Goal: Task Accomplishment & Management: Use online tool/utility

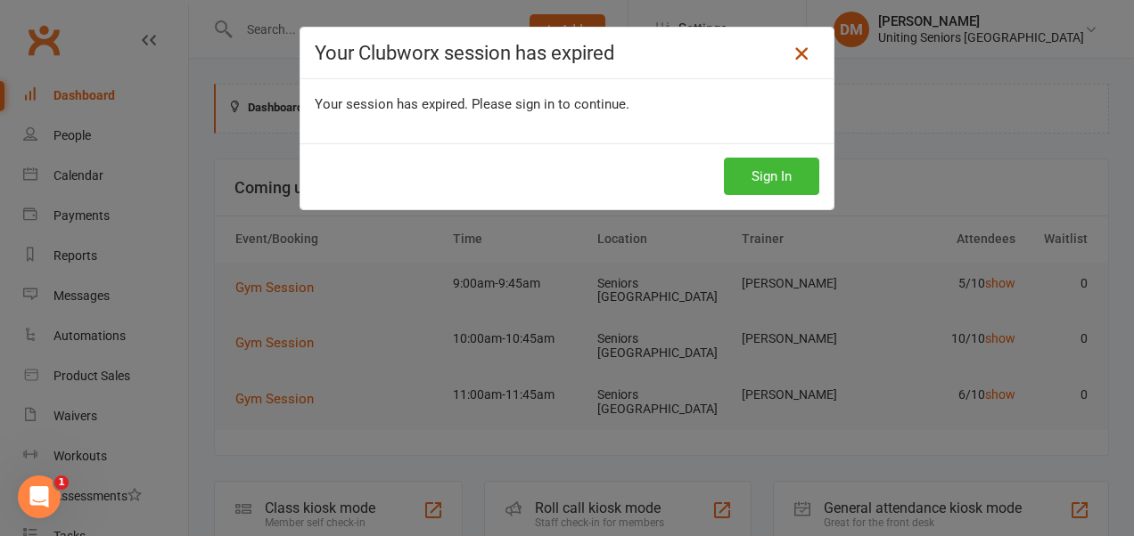
click at [799, 50] on icon at bounding box center [800, 53] width 21 height 21
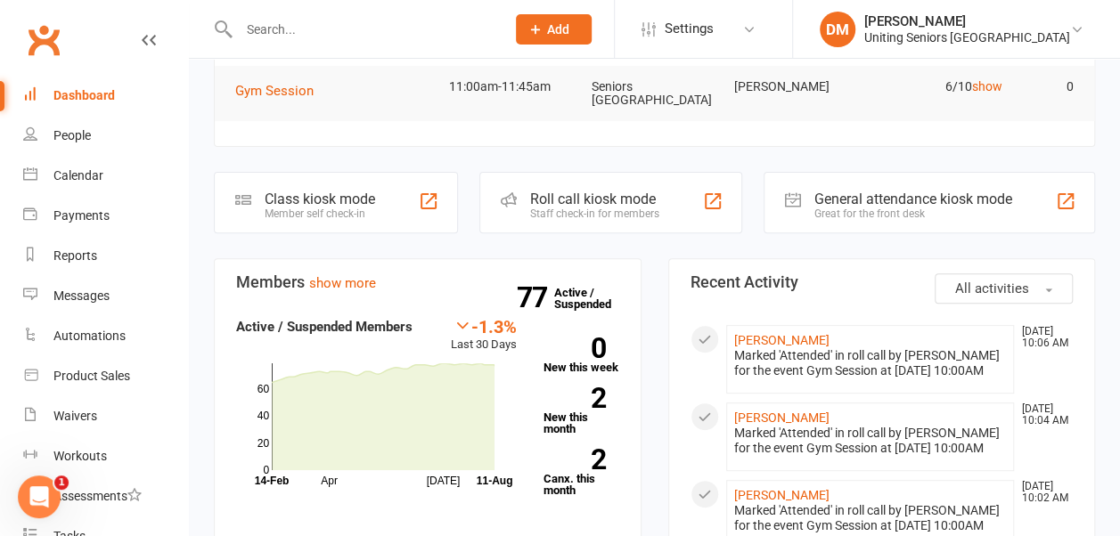
scroll to position [175, 0]
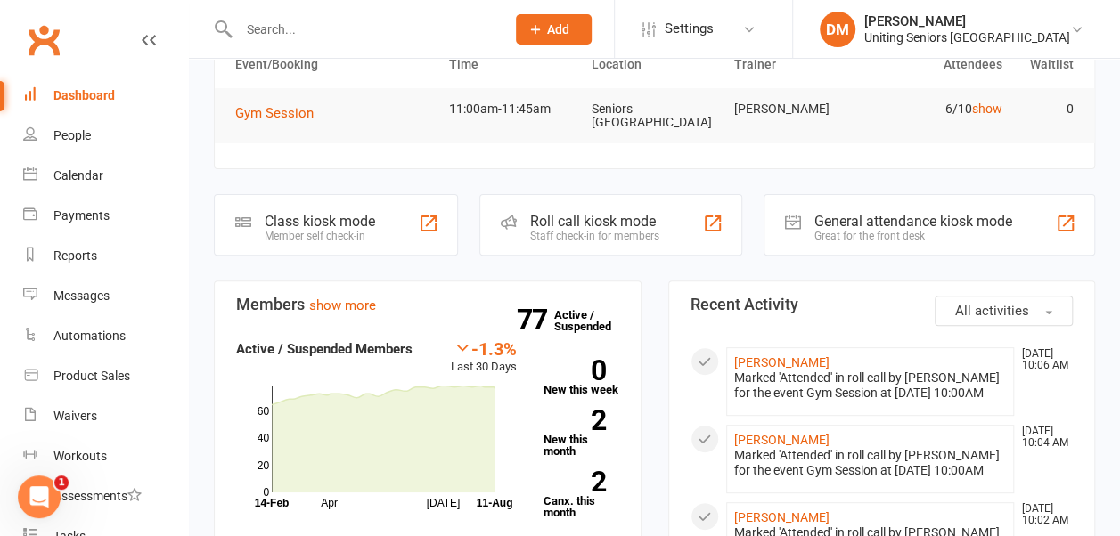
click at [622, 219] on div "Roll call kiosk mode" at bounding box center [594, 221] width 129 height 17
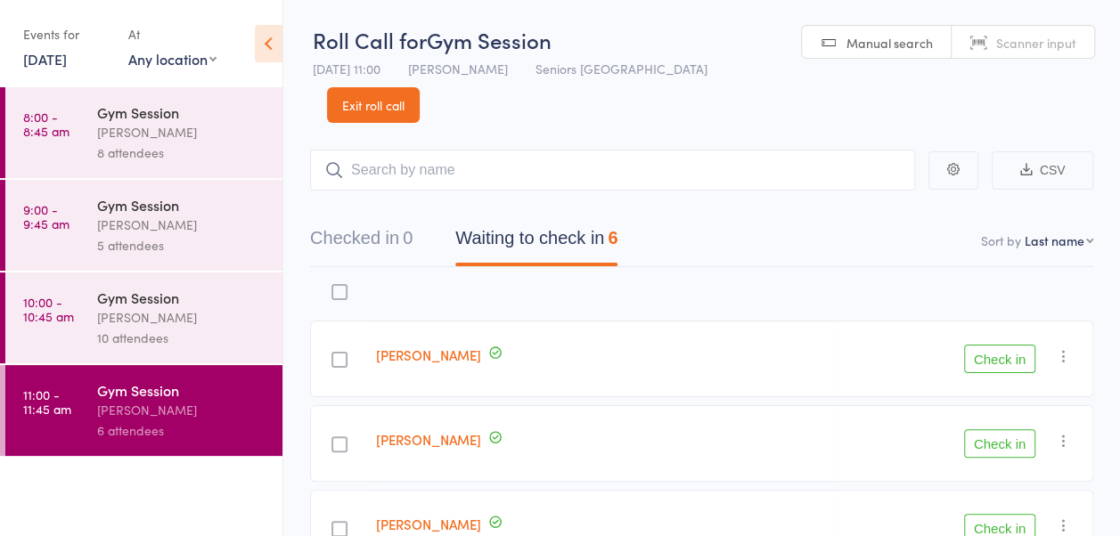
click at [420, 87] on link "Exit roll call" at bounding box center [373, 105] width 93 height 36
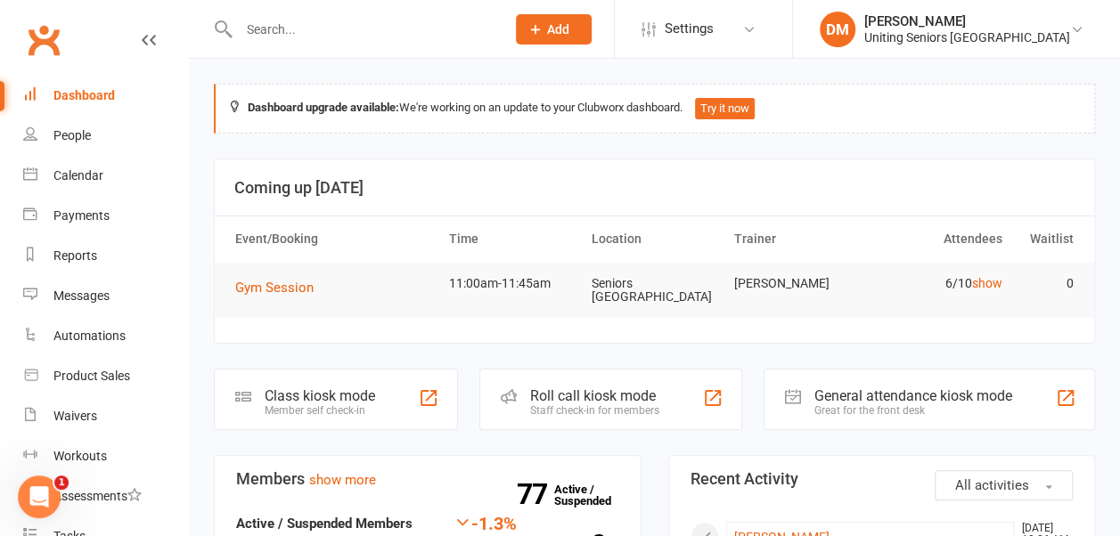
click at [264, 32] on input "text" at bounding box center [362, 29] width 259 height 25
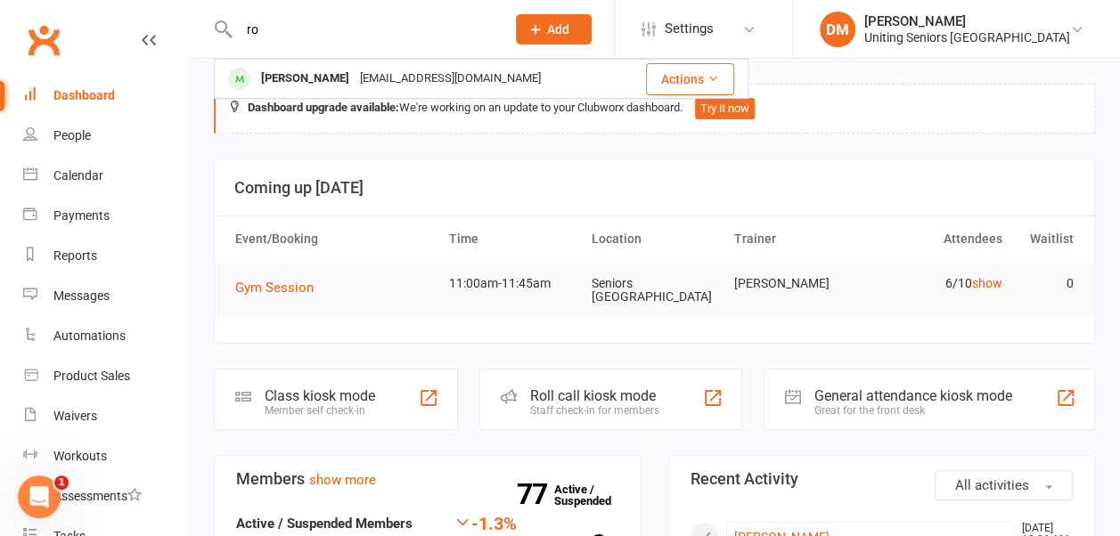
type input "r"
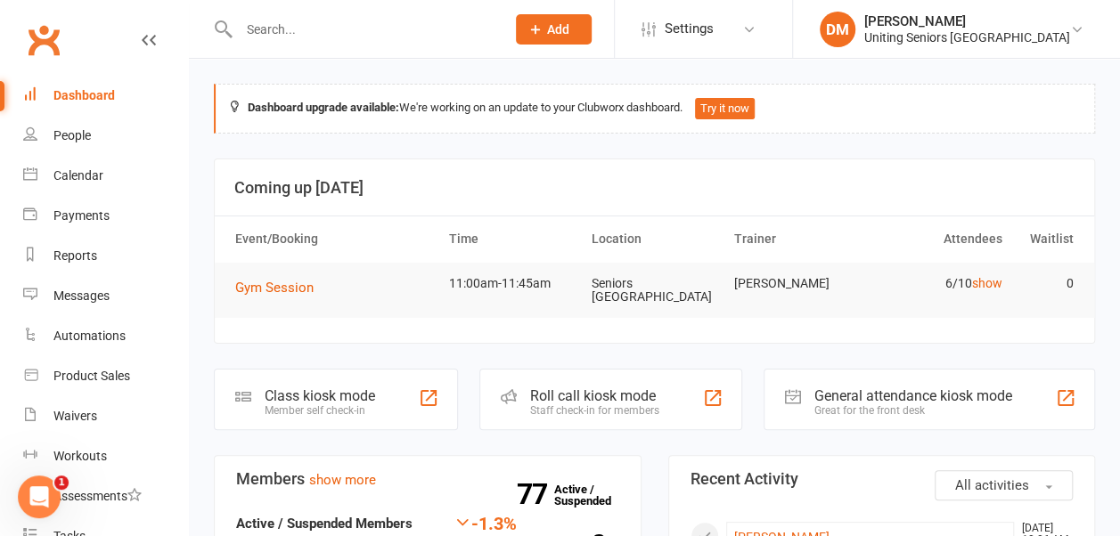
click at [848, 388] on div "General attendance kiosk mode" at bounding box center [914, 396] width 198 height 17
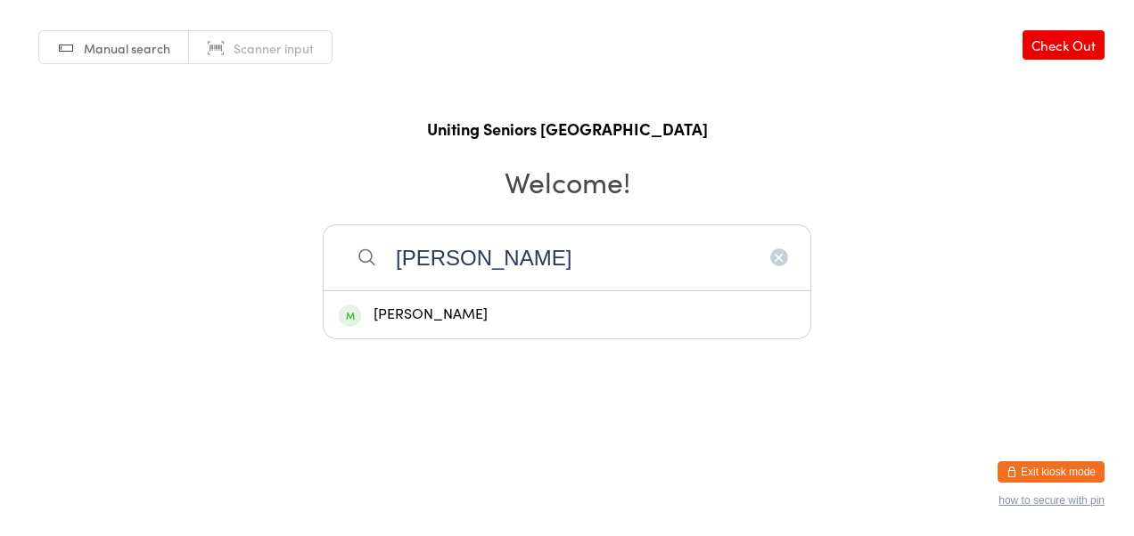
type input "roderick"
click at [609, 314] on div "[PERSON_NAME]" at bounding box center [567, 315] width 456 height 24
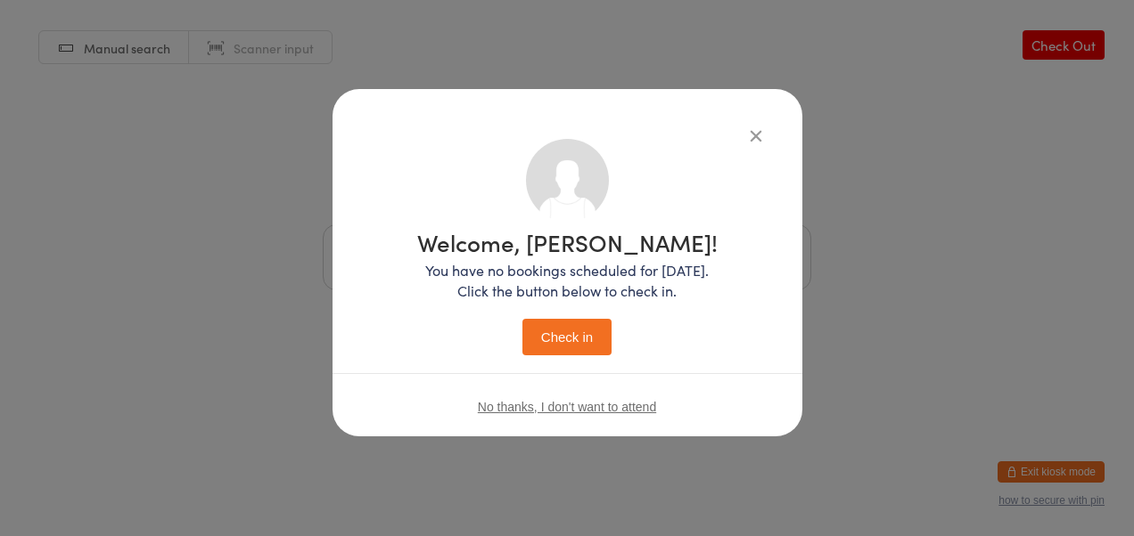
click at [577, 328] on button "Check in" at bounding box center [566, 337] width 89 height 37
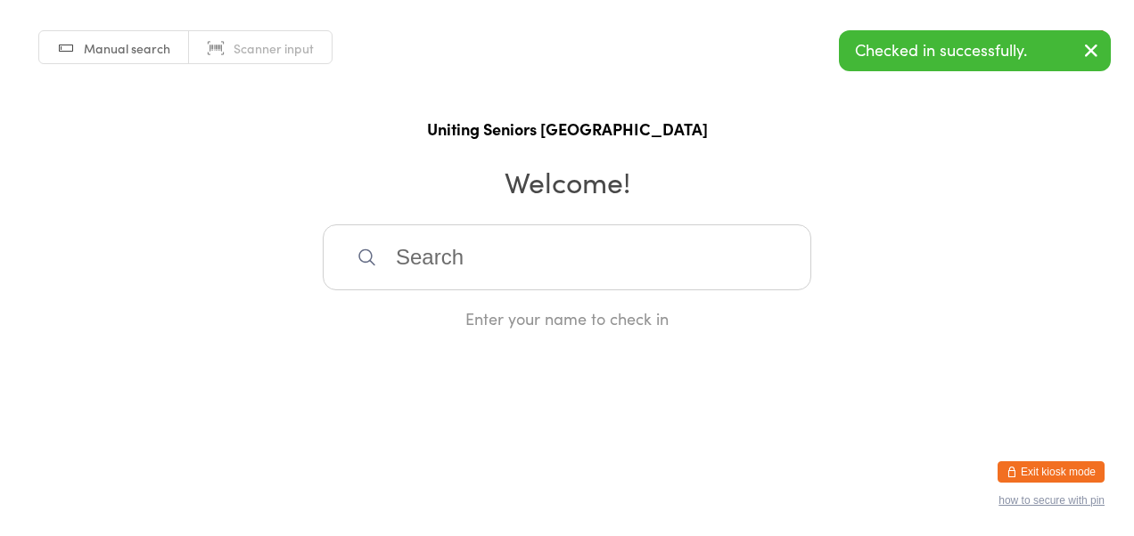
click at [1089, 51] on icon "button" at bounding box center [1090, 50] width 21 height 22
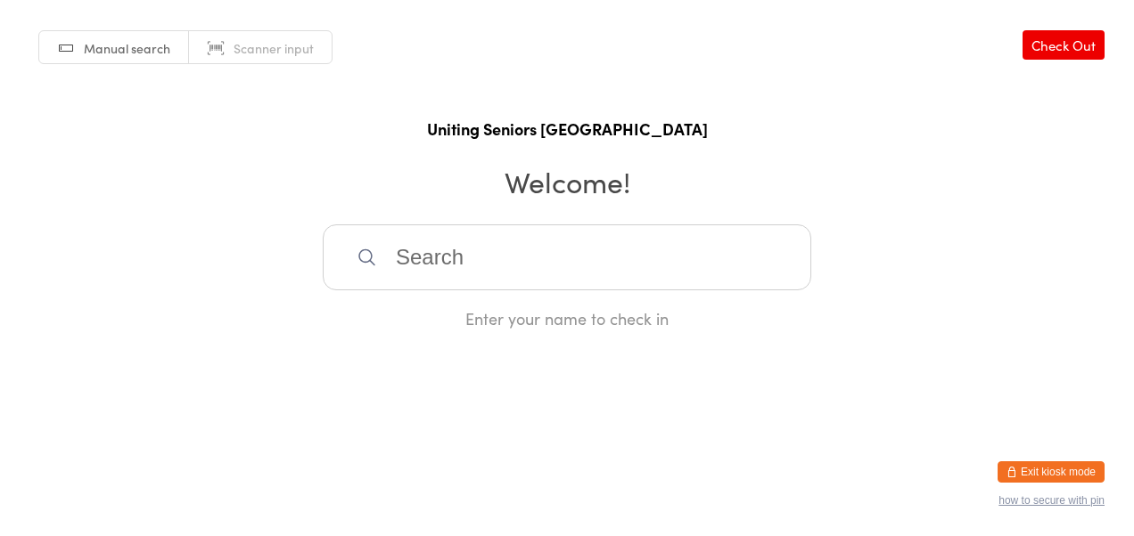
click at [1030, 477] on button "Exit kiosk mode" at bounding box center [1050, 472] width 107 height 21
click at [1014, 468] on icon "button" at bounding box center [1011, 472] width 11 height 11
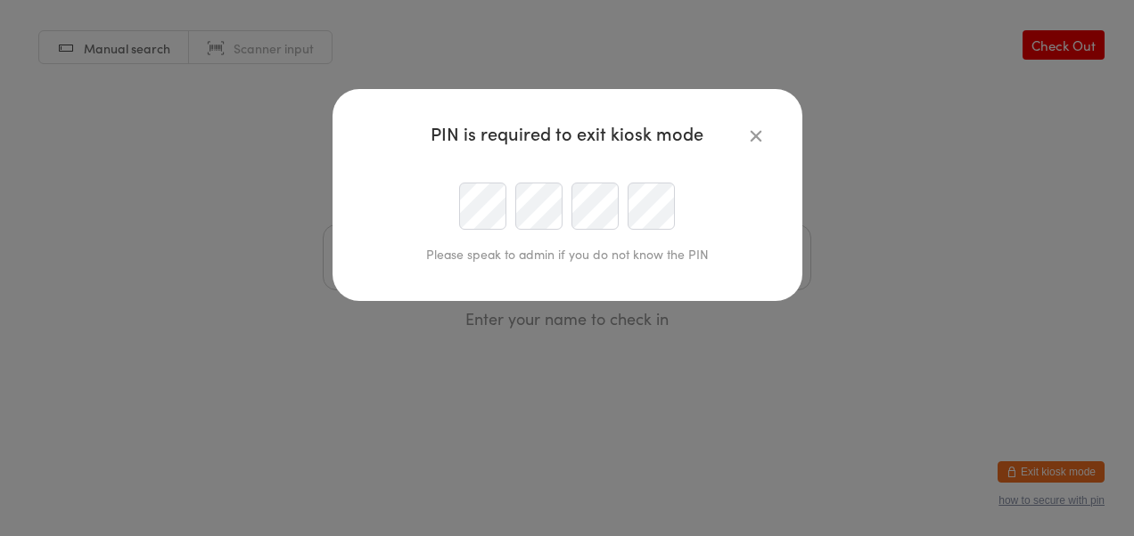
type input "[EMAIL_ADDRESS][DOMAIN_NAME]"
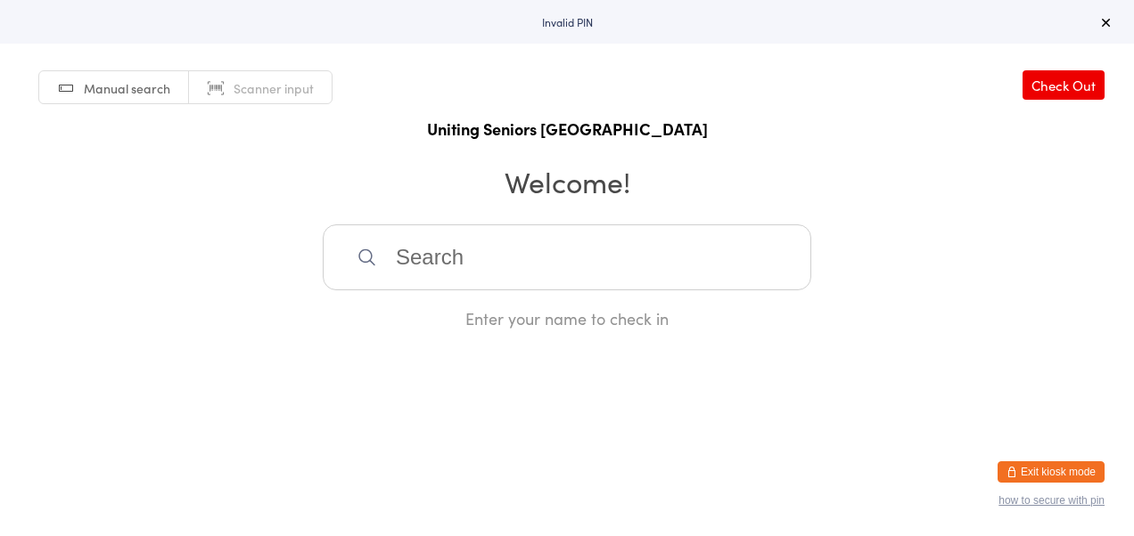
click at [1021, 465] on button "Exit kiosk mode" at bounding box center [1050, 472] width 107 height 21
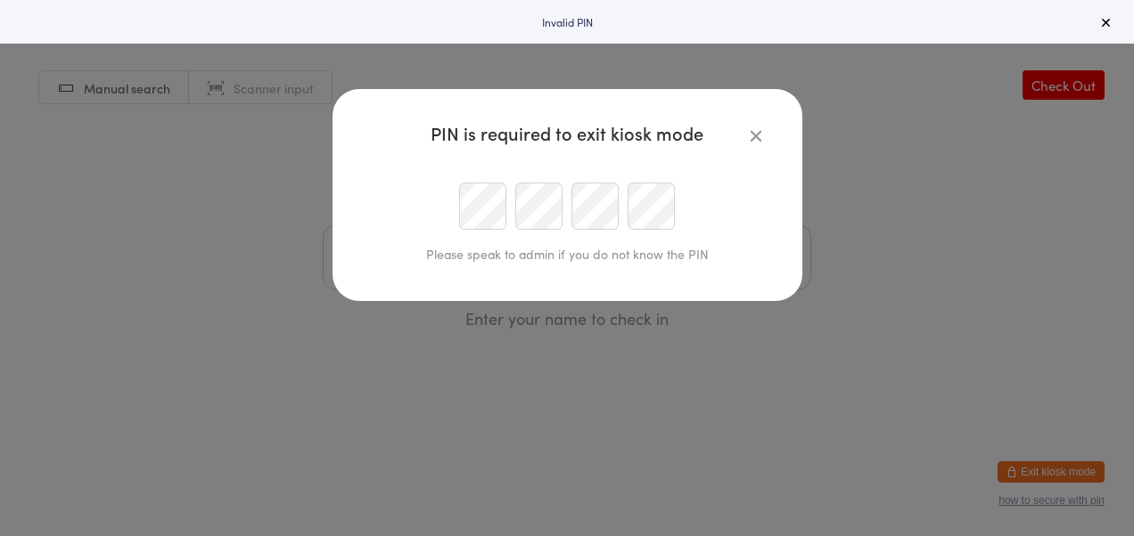
type input "dmascaro@uniting.org"
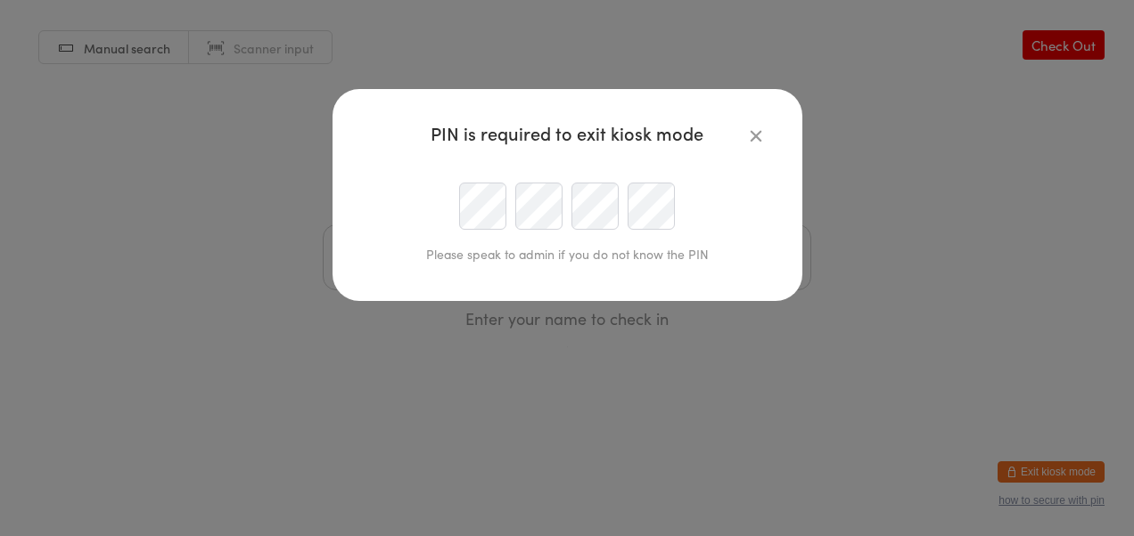
click at [422, 217] on div at bounding box center [567, 206] width 407 height 47
click at [453, 209] on div at bounding box center [567, 206] width 407 height 47
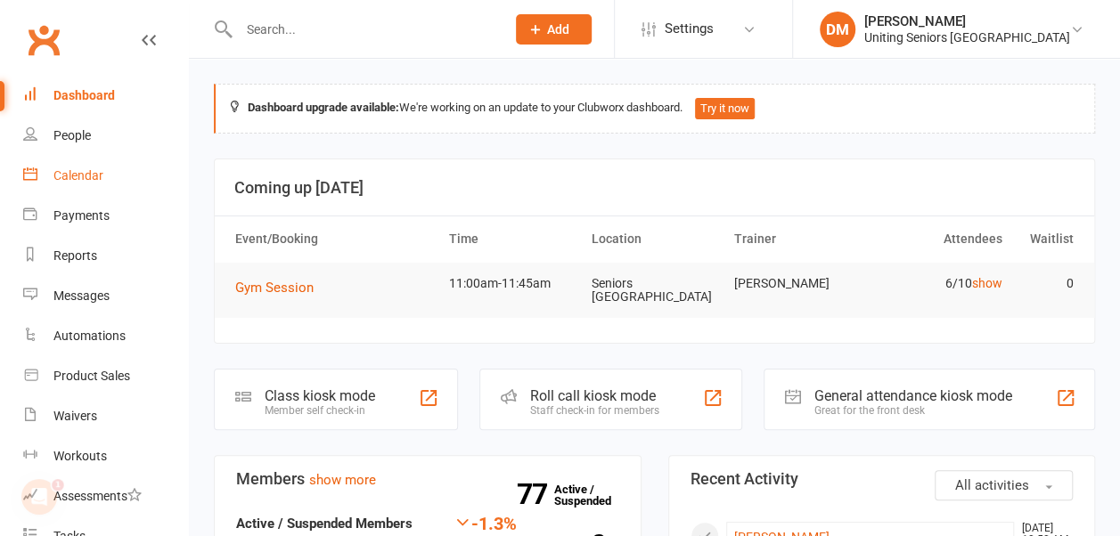
click at [82, 171] on div "Calendar" at bounding box center [78, 175] width 50 height 14
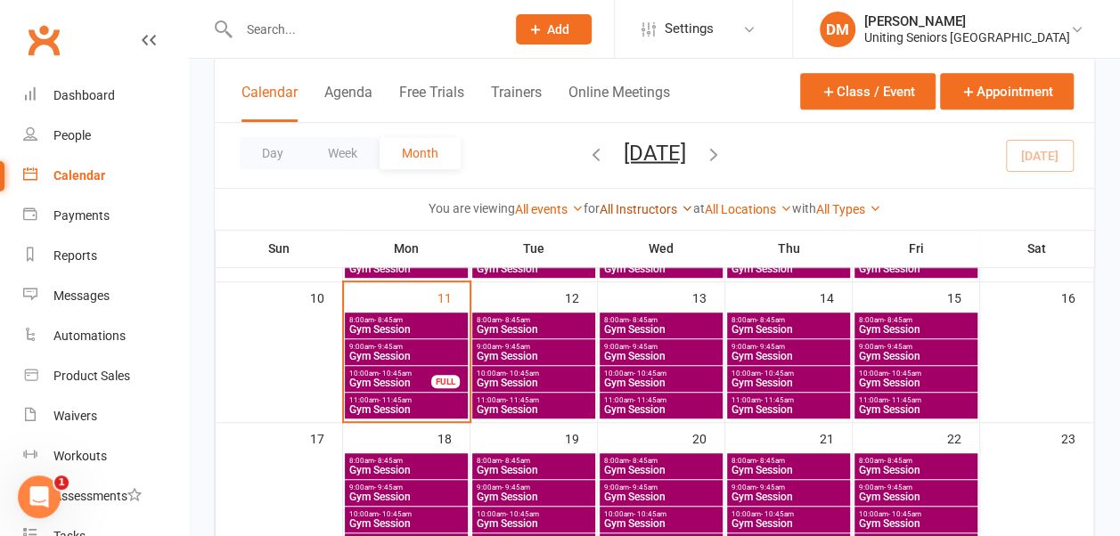
scroll to position [378, 0]
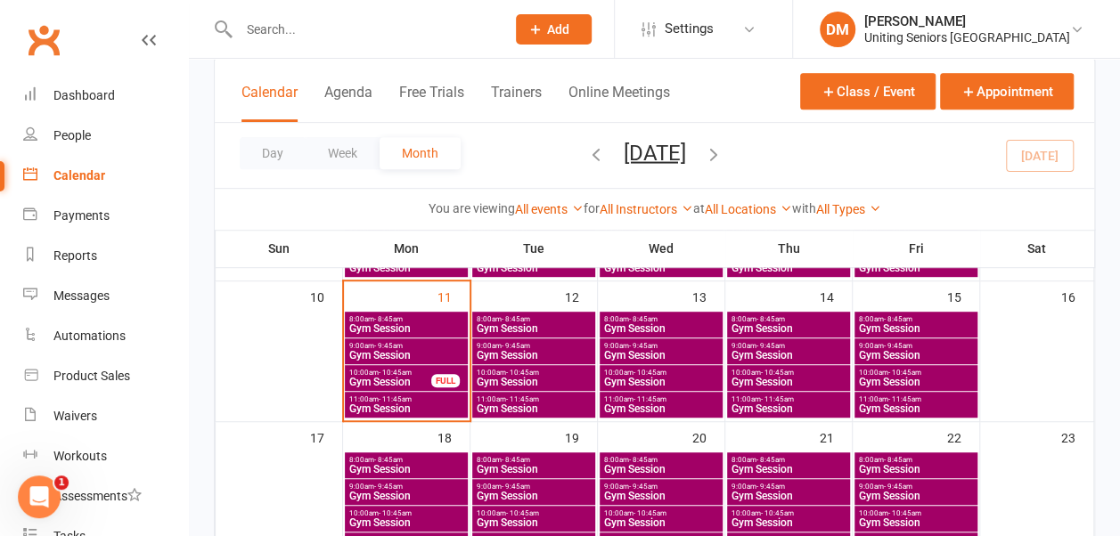
click at [749, 374] on span "10:00am - 10:45am" at bounding box center [789, 373] width 116 height 8
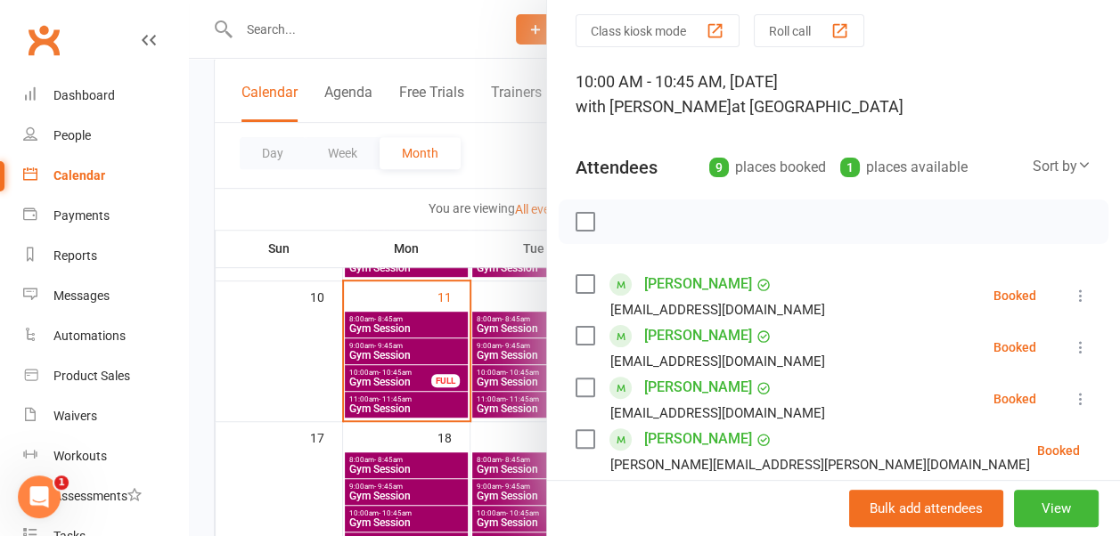
scroll to position [0, 0]
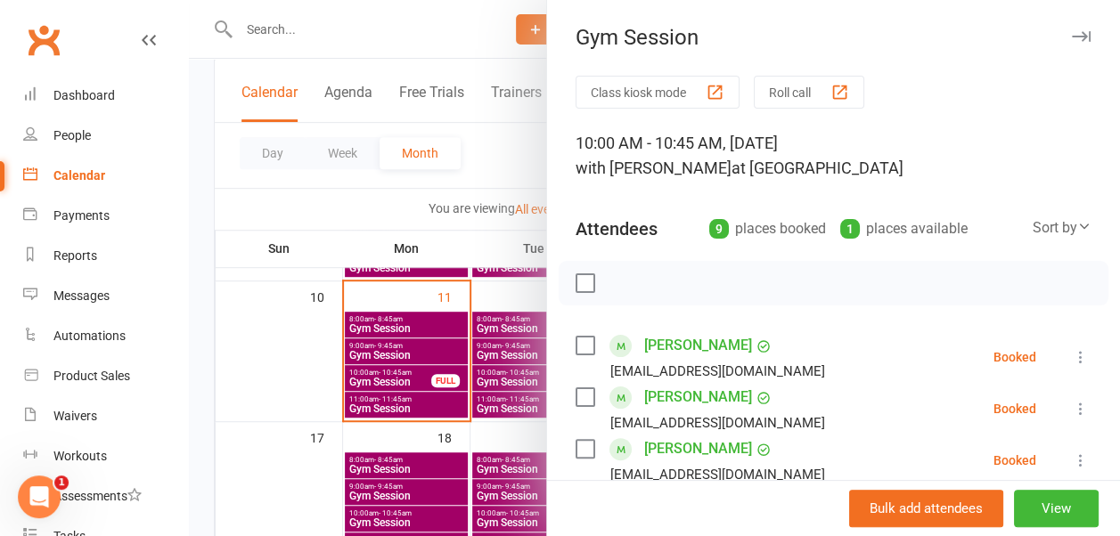
click at [1070, 29] on button "button" at bounding box center [1080, 36] width 21 height 21
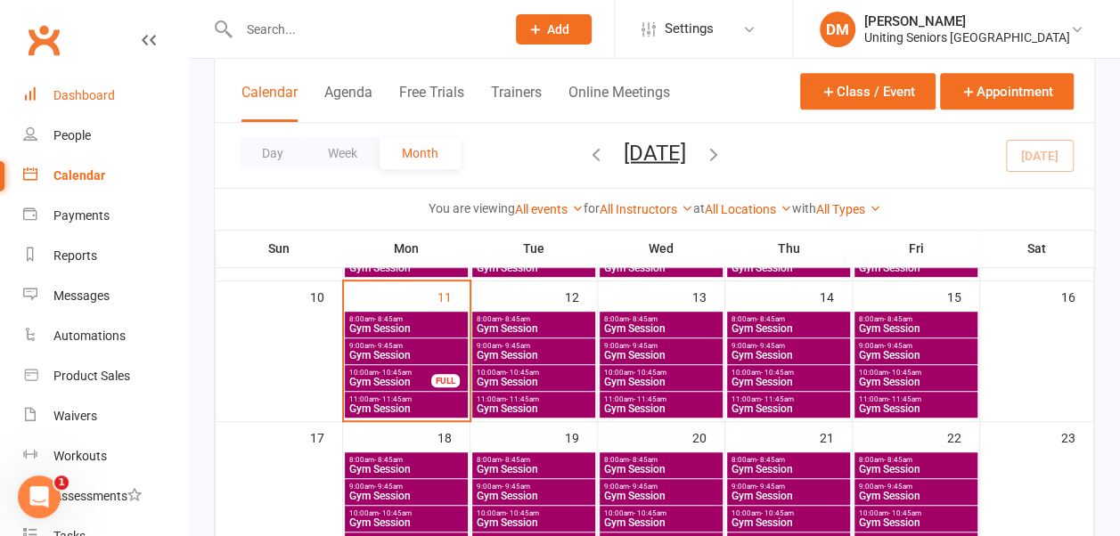
click at [105, 102] on div "Dashboard" at bounding box center [83, 95] width 61 height 14
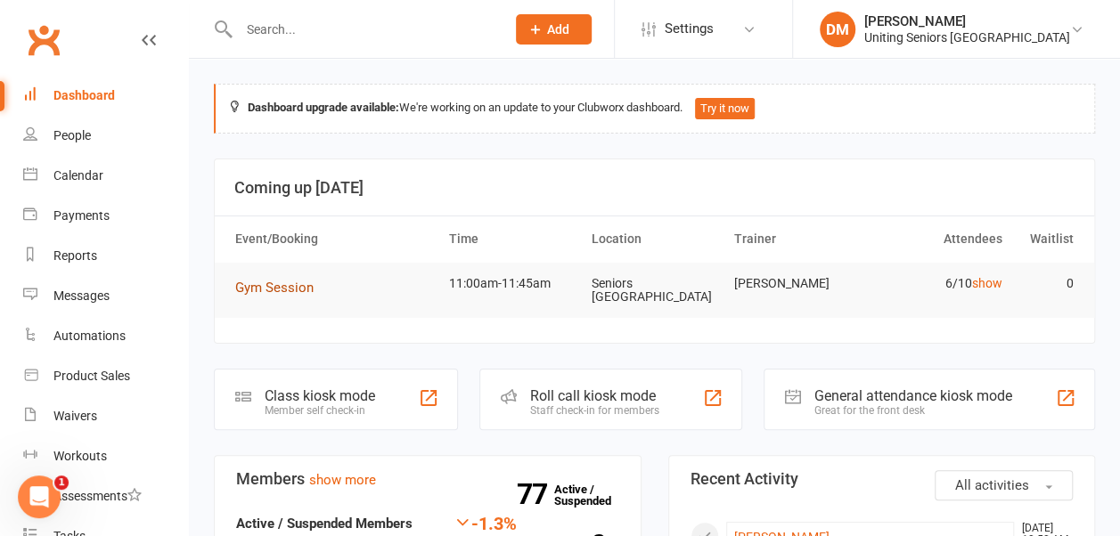
click at [282, 283] on span "Gym Session" at bounding box center [274, 288] width 78 height 16
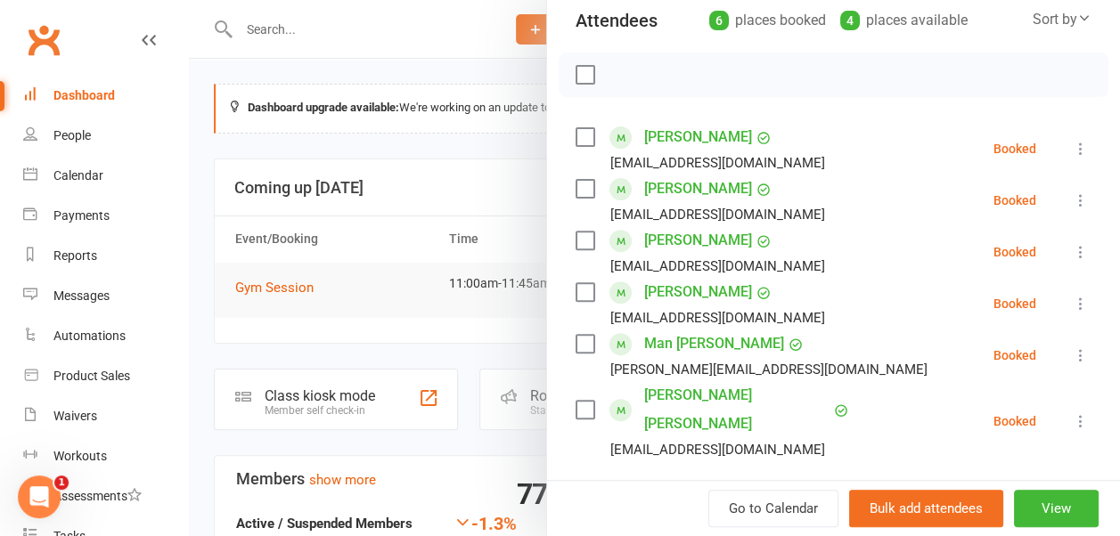
scroll to position [209, 0]
click at [451, 63] on div at bounding box center [654, 268] width 931 height 536
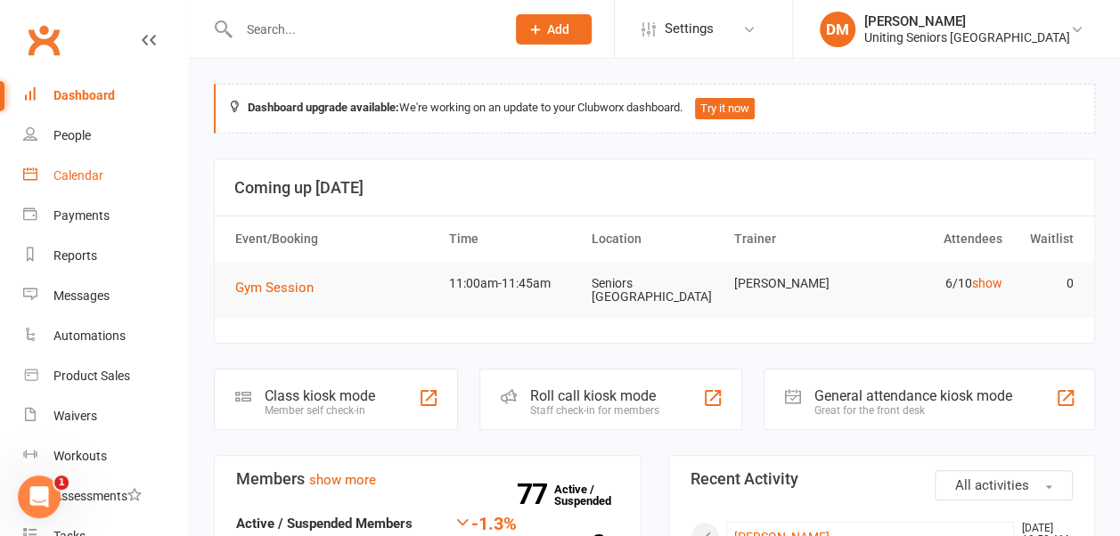
click at [82, 177] on div "Calendar" at bounding box center [78, 175] width 50 height 14
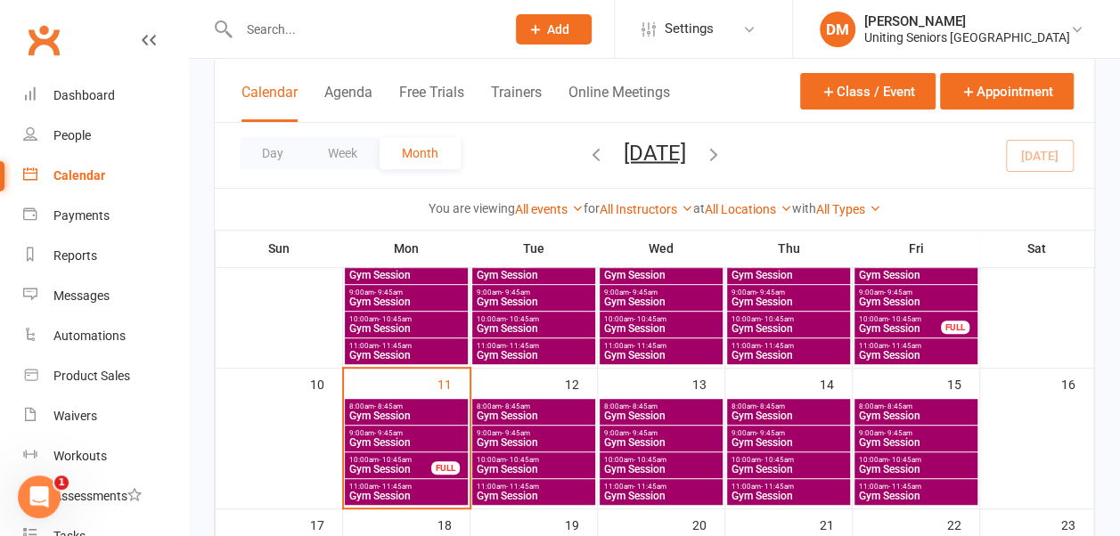
scroll to position [291, 0]
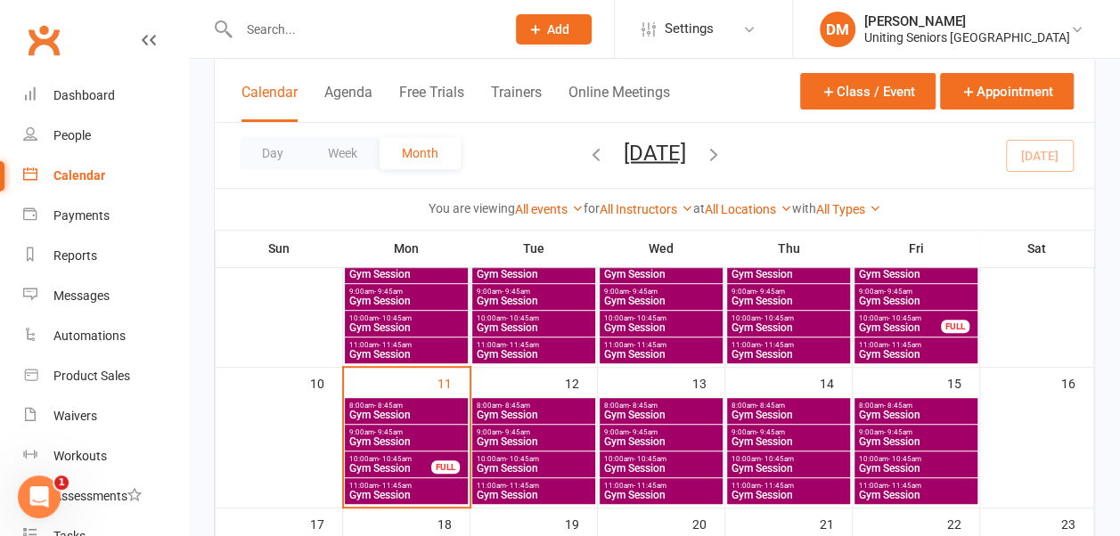
click at [369, 456] on span "10:00am - 10:45am" at bounding box center [390, 459] width 84 height 8
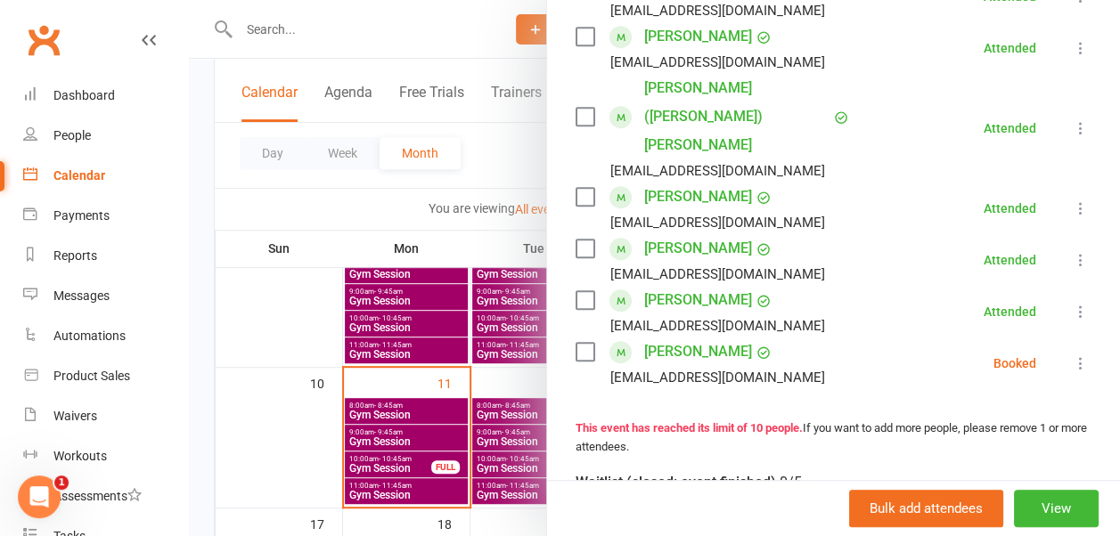
scroll to position [520, 0]
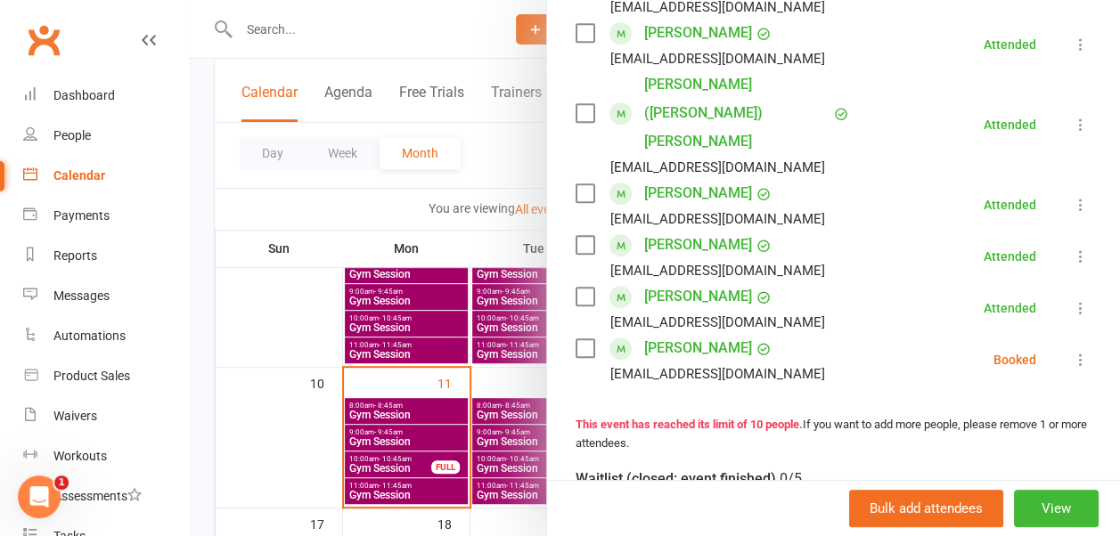
click at [1072, 351] on icon at bounding box center [1081, 360] width 18 height 18
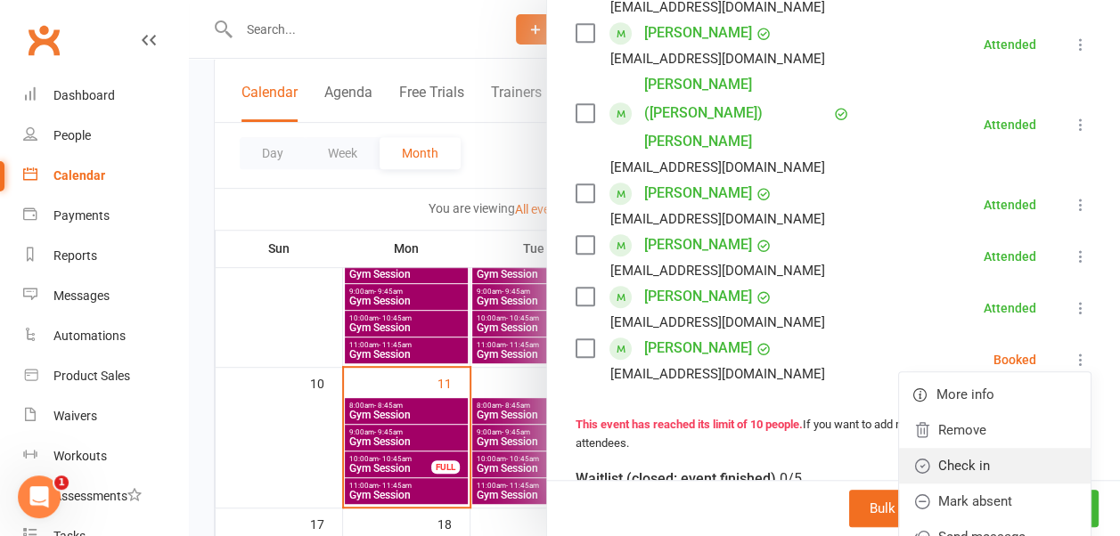
click at [954, 448] on link "Check in" at bounding box center [995, 466] width 192 height 36
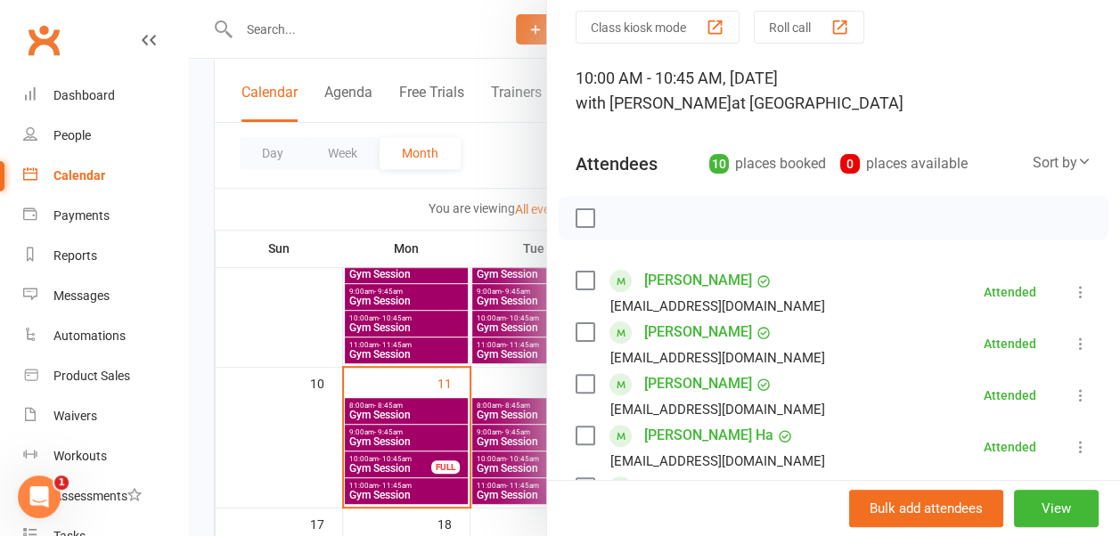
scroll to position [0, 0]
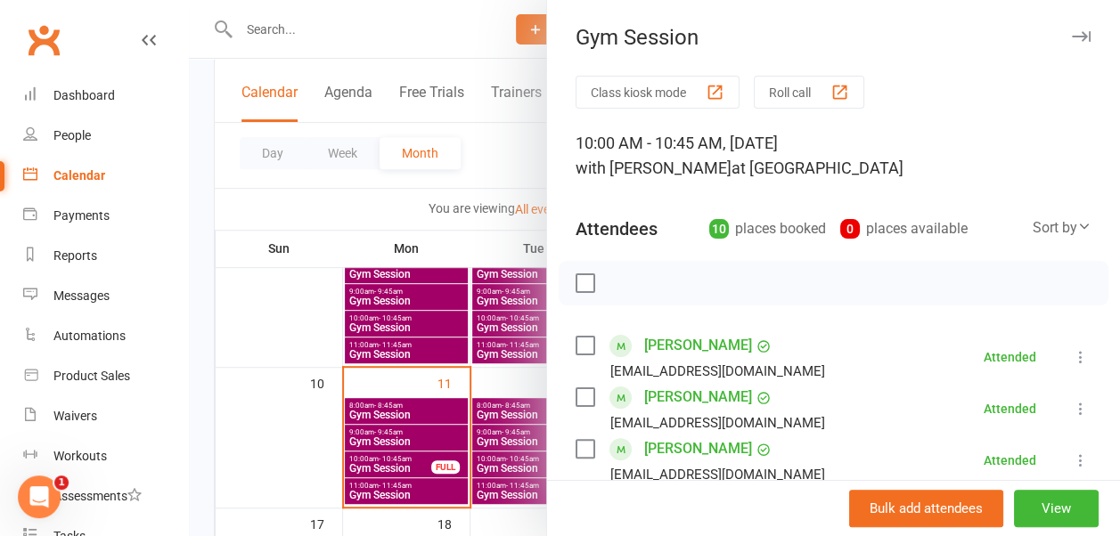
click at [1072, 33] on icon "button" at bounding box center [1081, 36] width 19 height 11
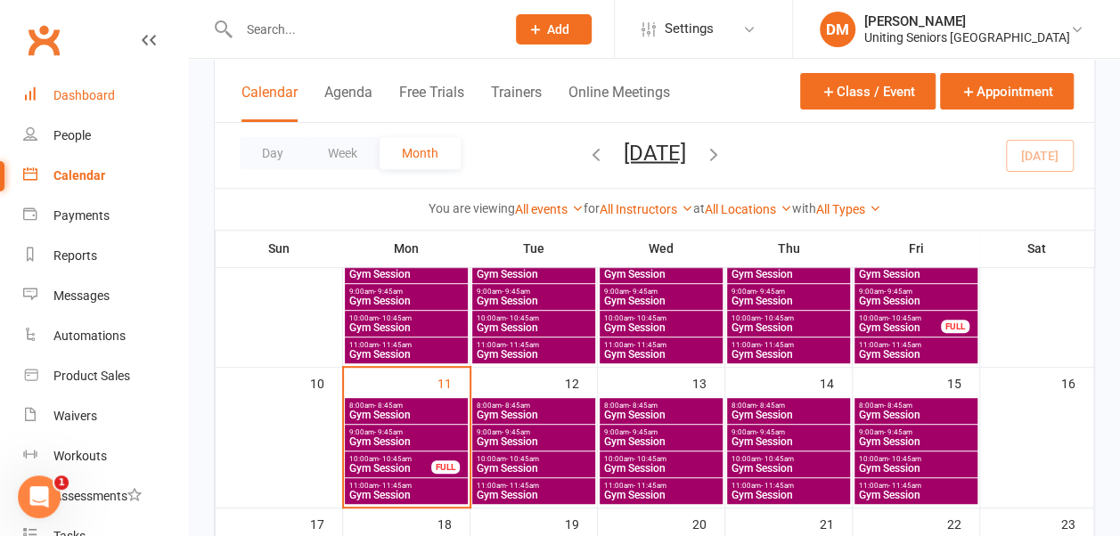
click at [100, 100] on div "Dashboard" at bounding box center [83, 95] width 61 height 14
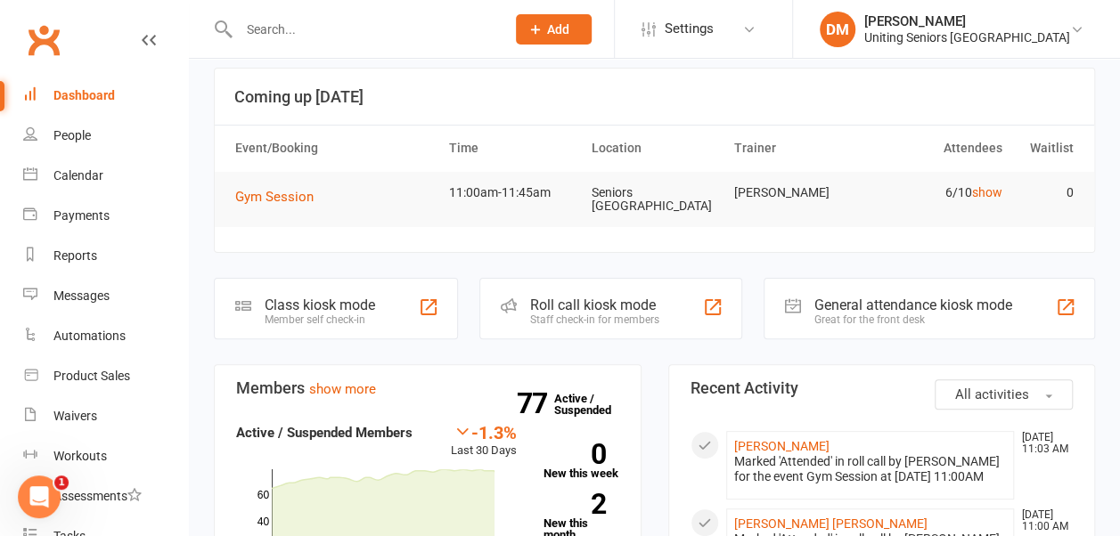
scroll to position [90, 0]
click at [280, 190] on span "Gym Session" at bounding box center [274, 198] width 78 height 16
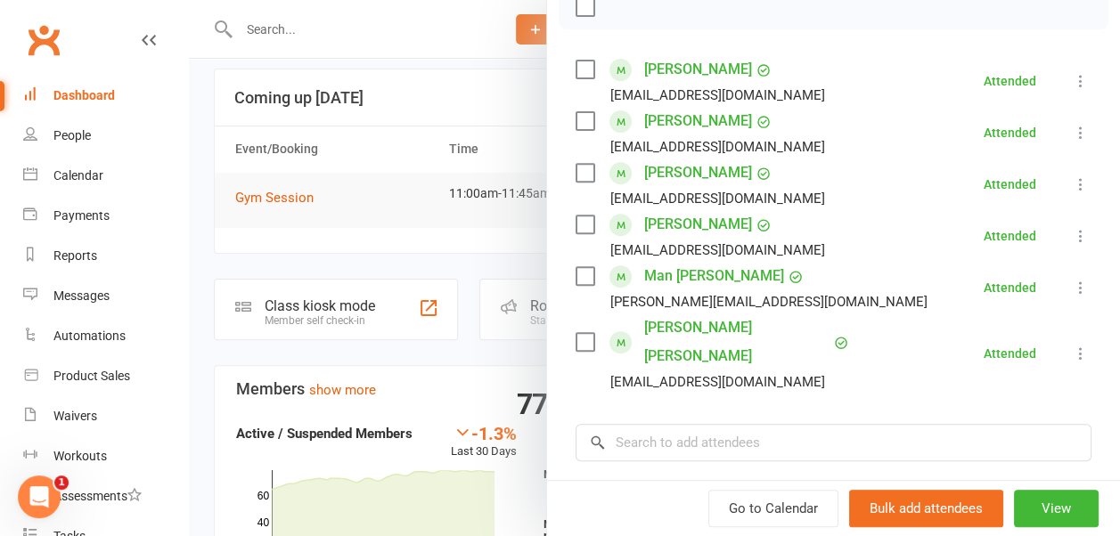
scroll to position [0, 0]
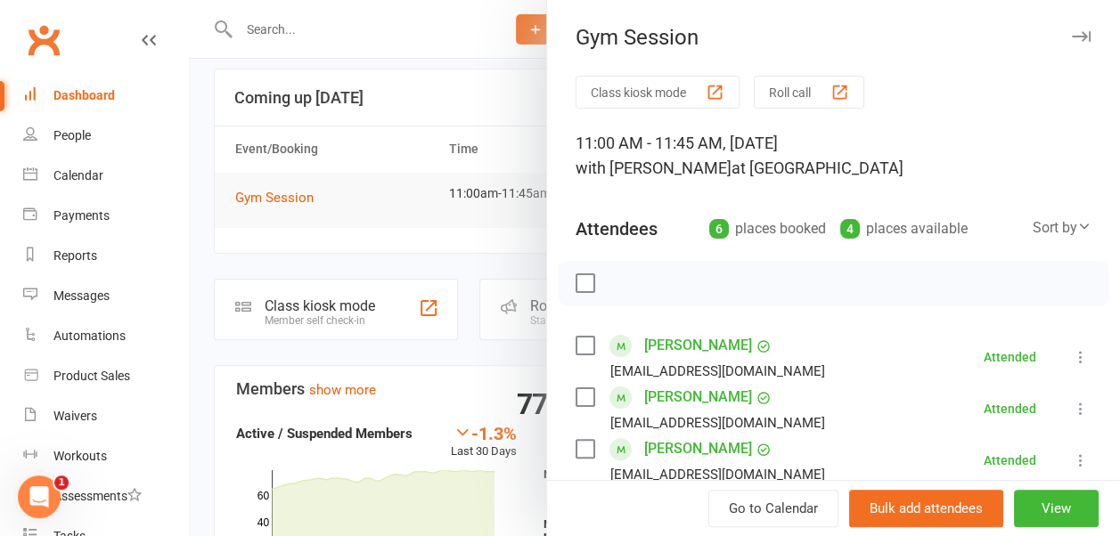
click at [1072, 32] on icon "button" at bounding box center [1081, 36] width 19 height 11
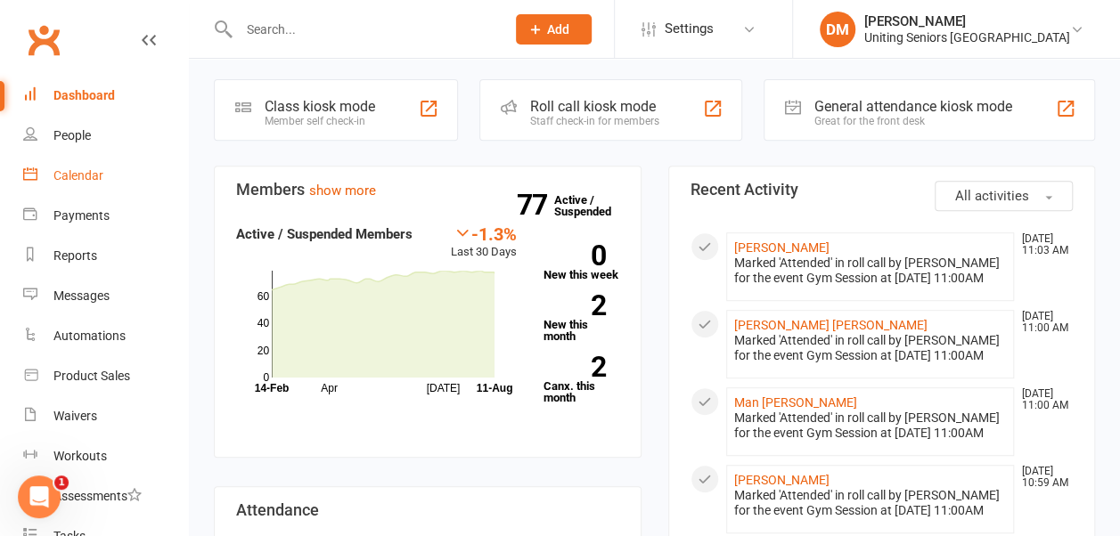
click at [76, 187] on link "Calendar" at bounding box center [105, 176] width 165 height 40
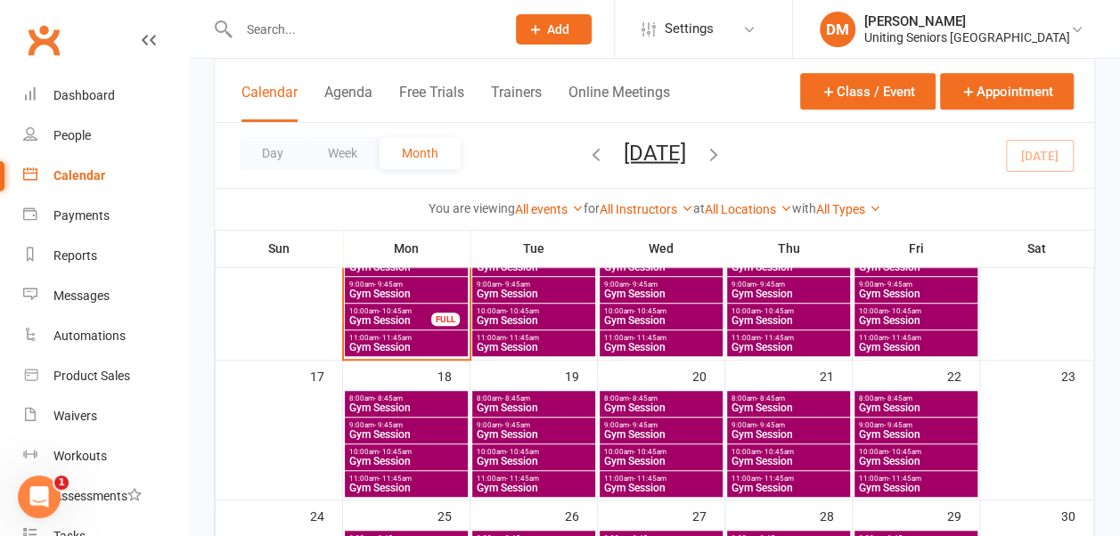
scroll to position [455, 0]
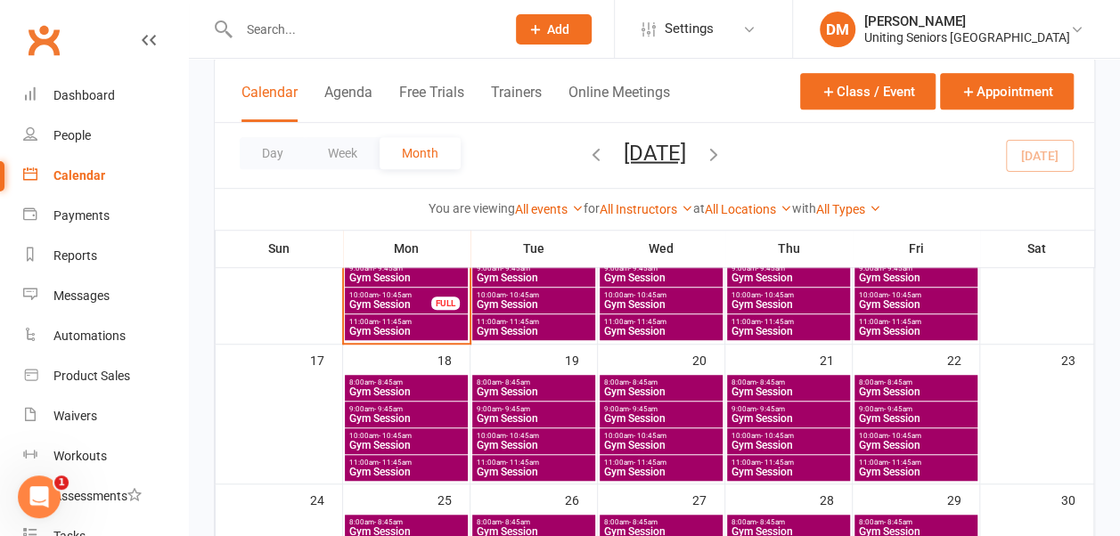
click at [413, 433] on span "10:00am - 10:45am" at bounding box center [406, 436] width 116 height 8
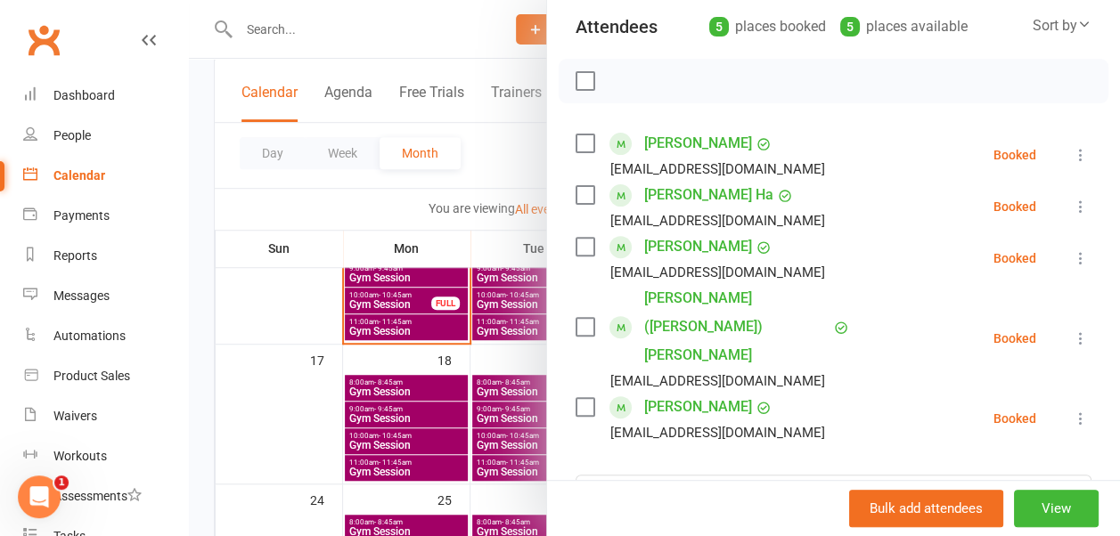
scroll to position [0, 0]
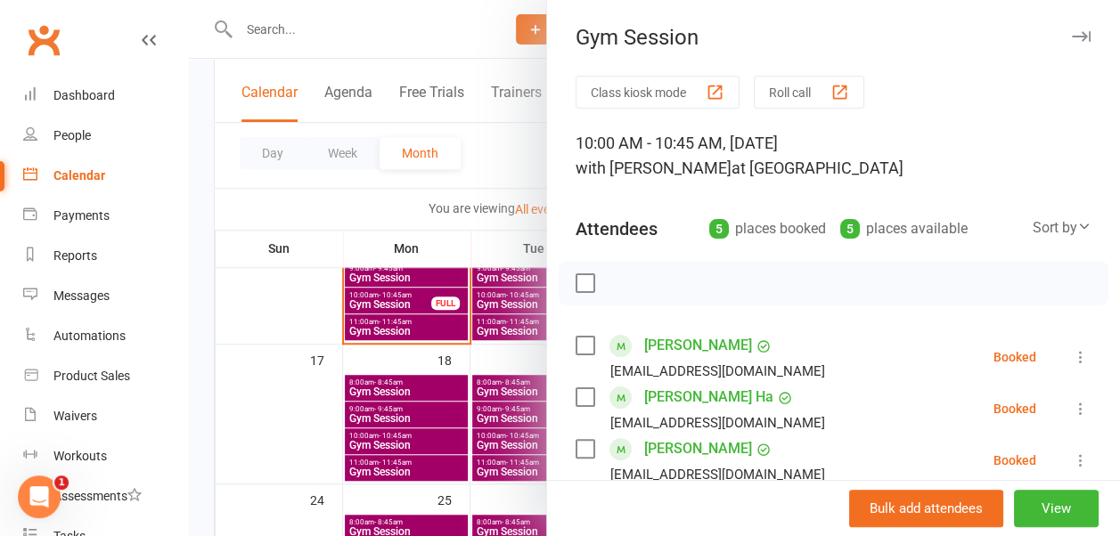
click at [1072, 37] on icon "button" at bounding box center [1081, 36] width 19 height 11
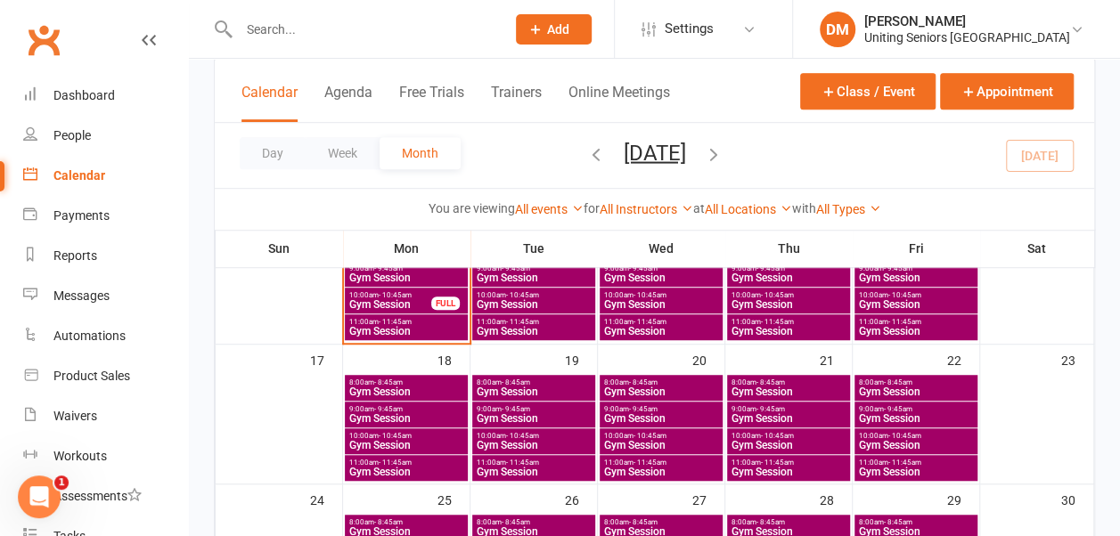
click at [881, 441] on span "Gym Session" at bounding box center [916, 445] width 116 height 11
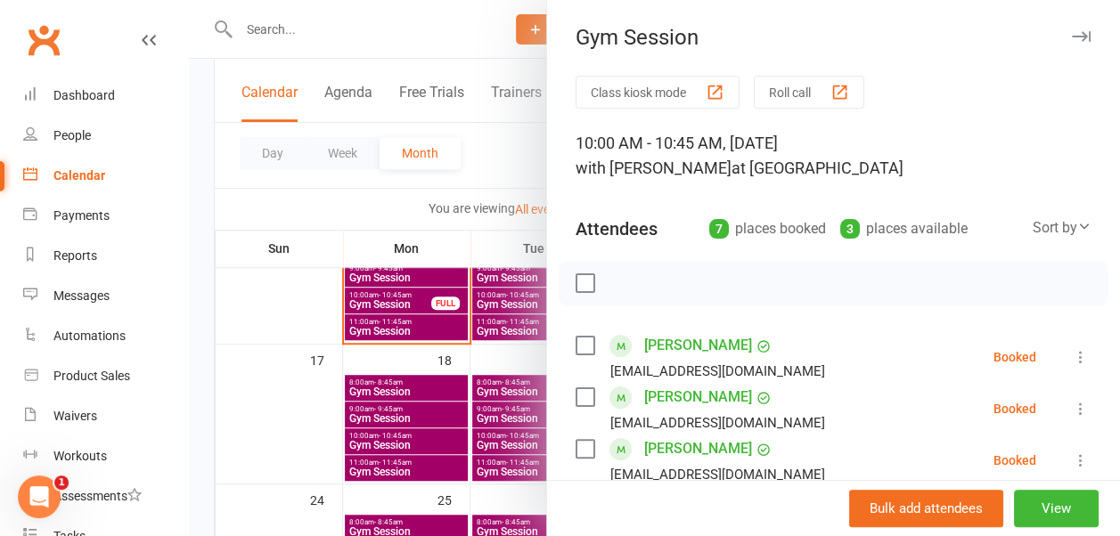
click at [1072, 32] on icon "button" at bounding box center [1081, 36] width 19 height 11
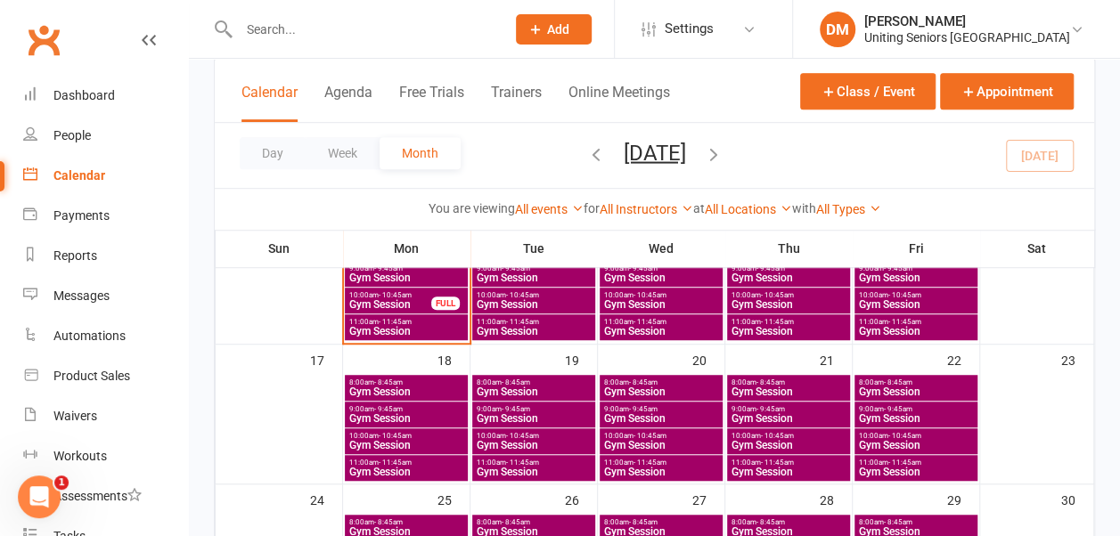
click at [876, 294] on span "10:00am - 10:45am" at bounding box center [916, 295] width 116 height 8
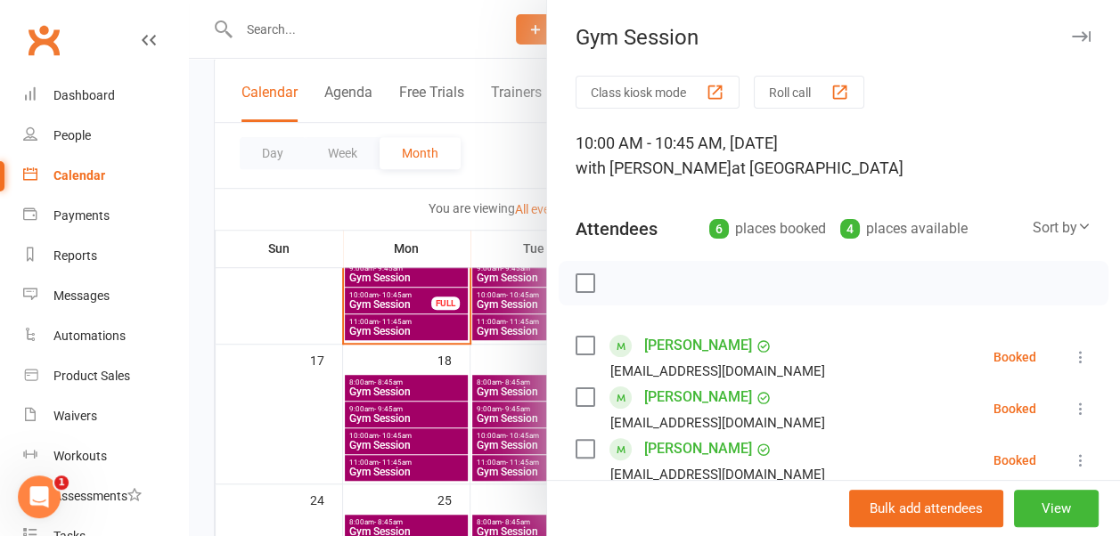
click at [1072, 37] on icon "button" at bounding box center [1081, 36] width 19 height 11
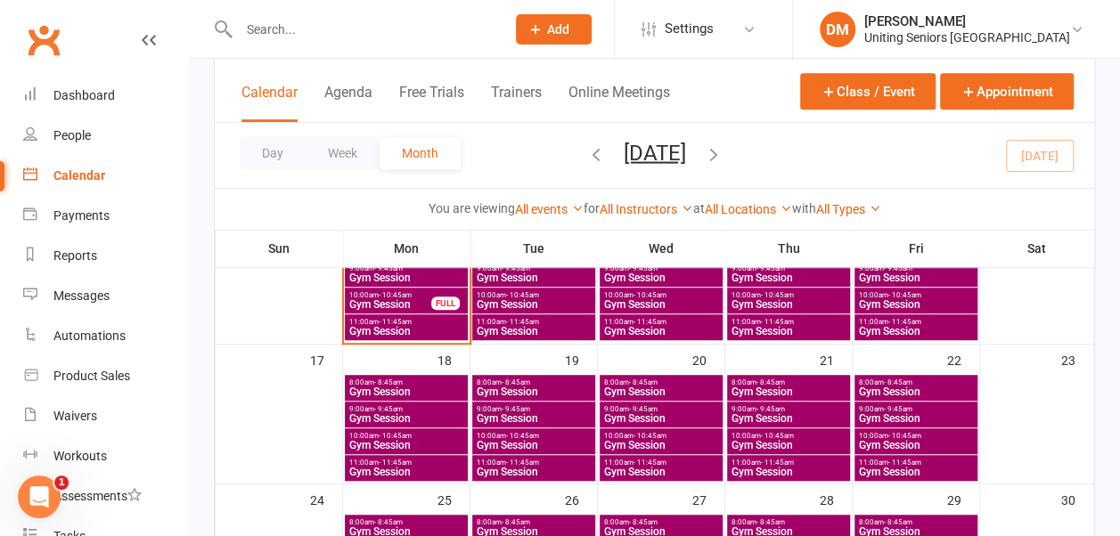
scroll to position [598, 0]
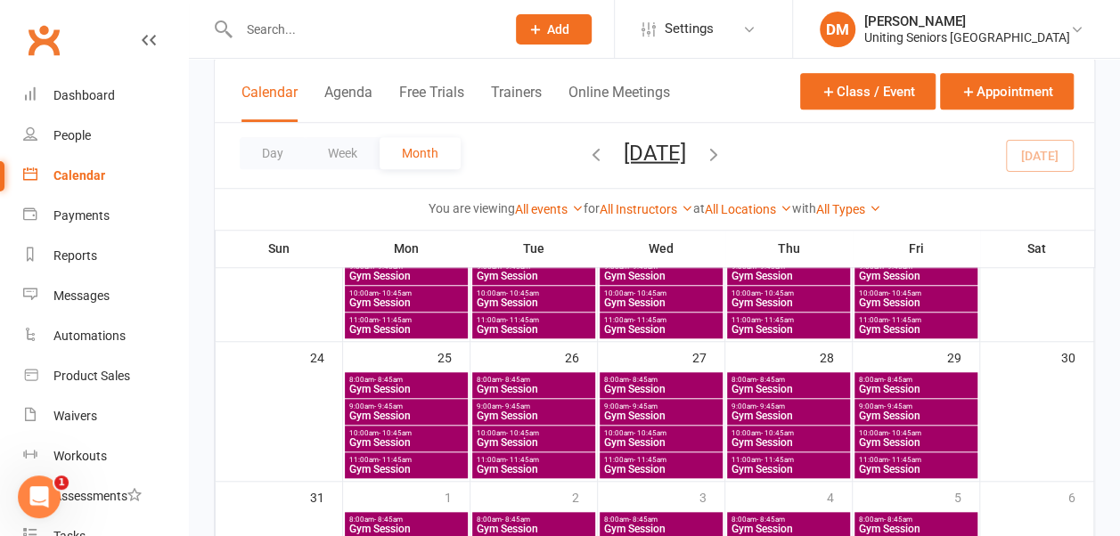
click at [506, 438] on span "Gym Session" at bounding box center [534, 443] width 116 height 11
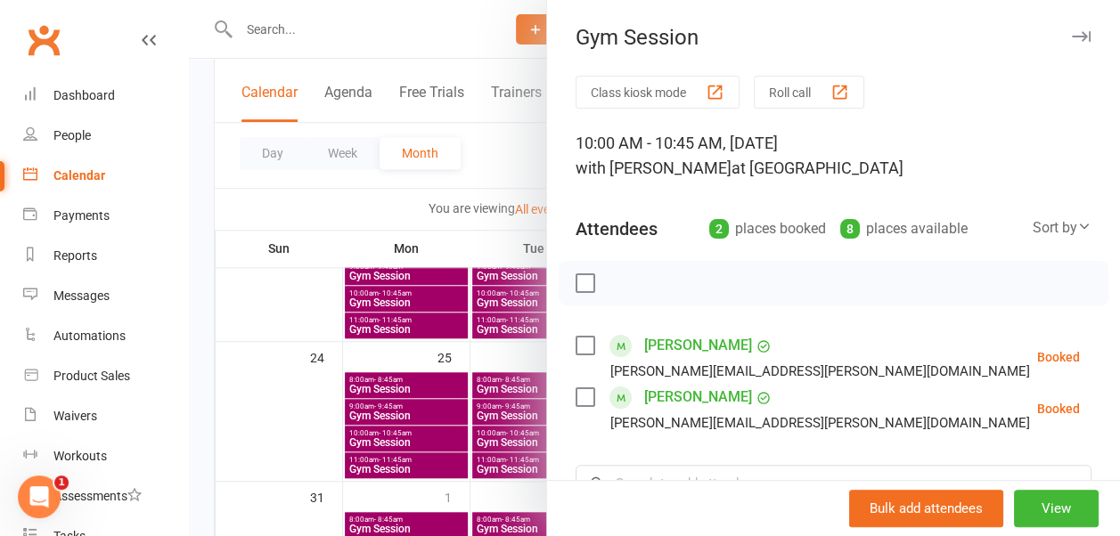
click at [1072, 38] on icon "button" at bounding box center [1081, 36] width 19 height 11
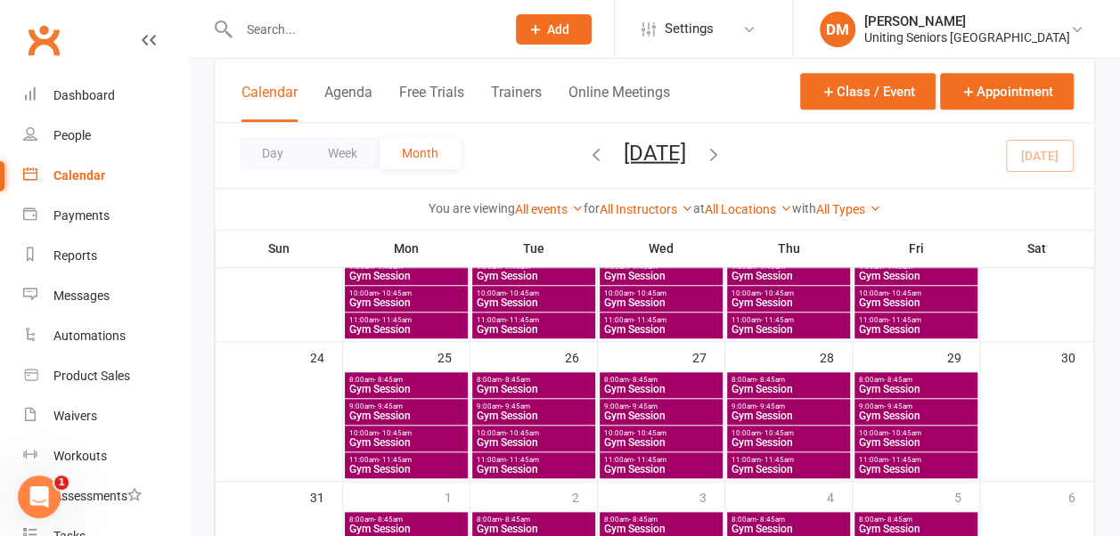
click at [419, 433] on span "10:00am - 10:45am" at bounding box center [406, 434] width 116 height 8
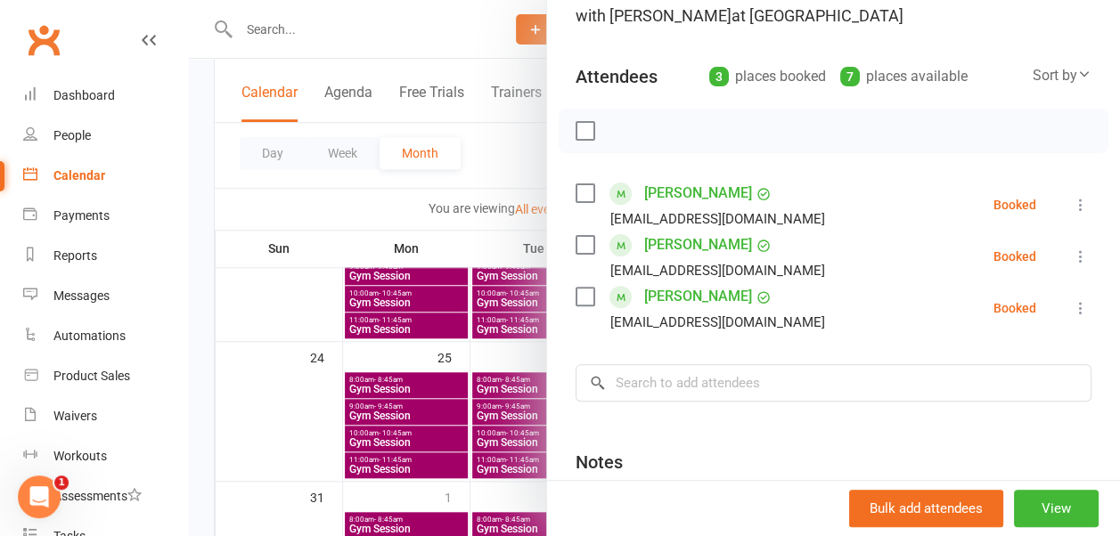
scroll to position [0, 0]
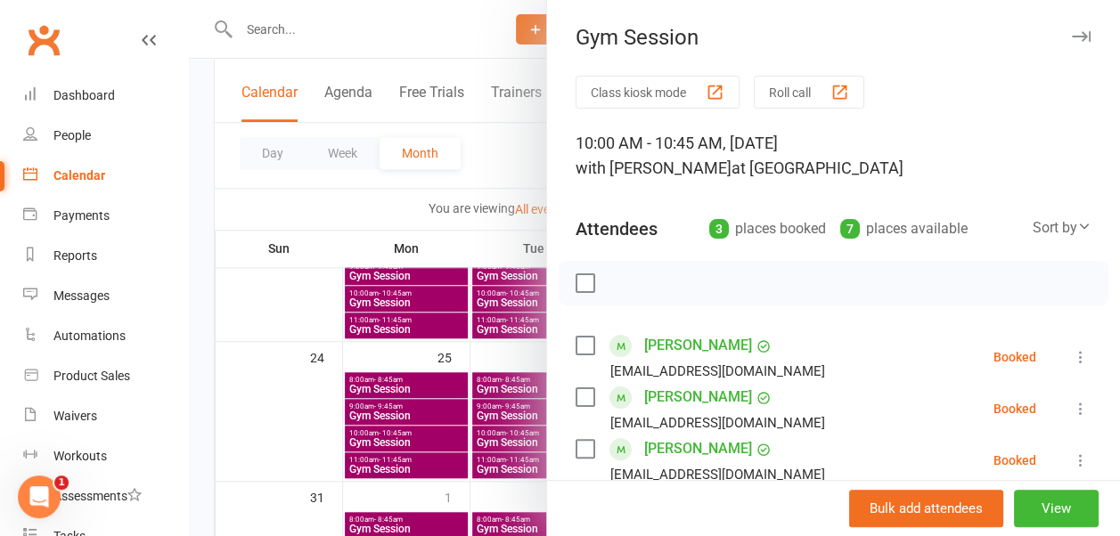
click at [1072, 33] on icon "button" at bounding box center [1081, 36] width 19 height 11
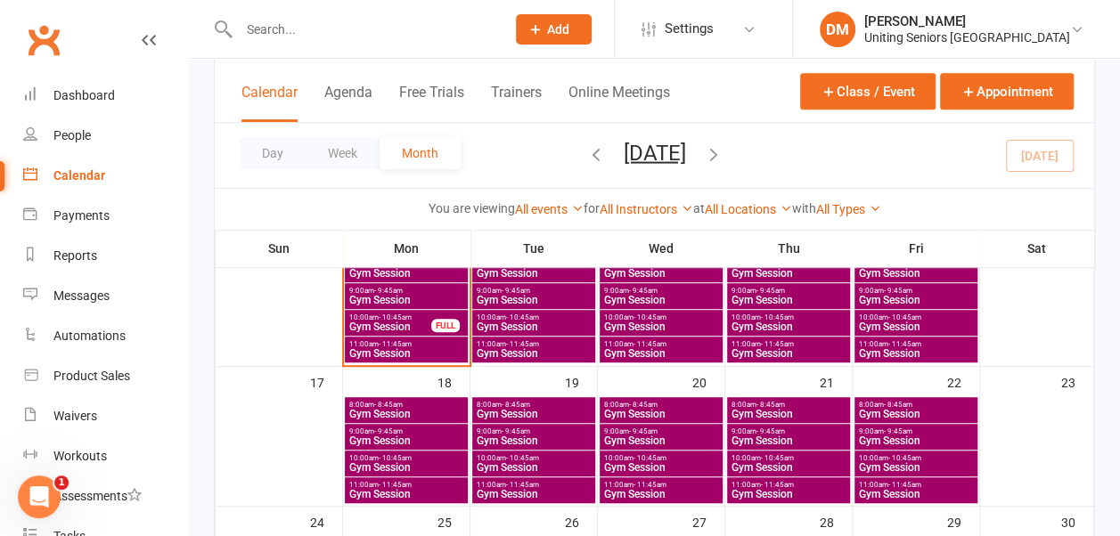
scroll to position [432, 0]
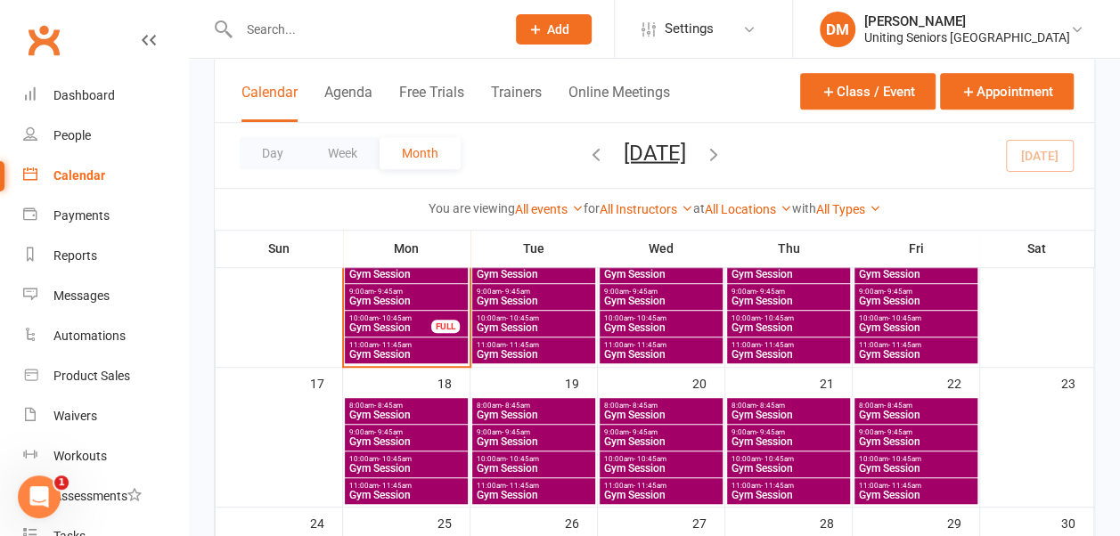
click at [887, 323] on span "Gym Session" at bounding box center [916, 328] width 116 height 11
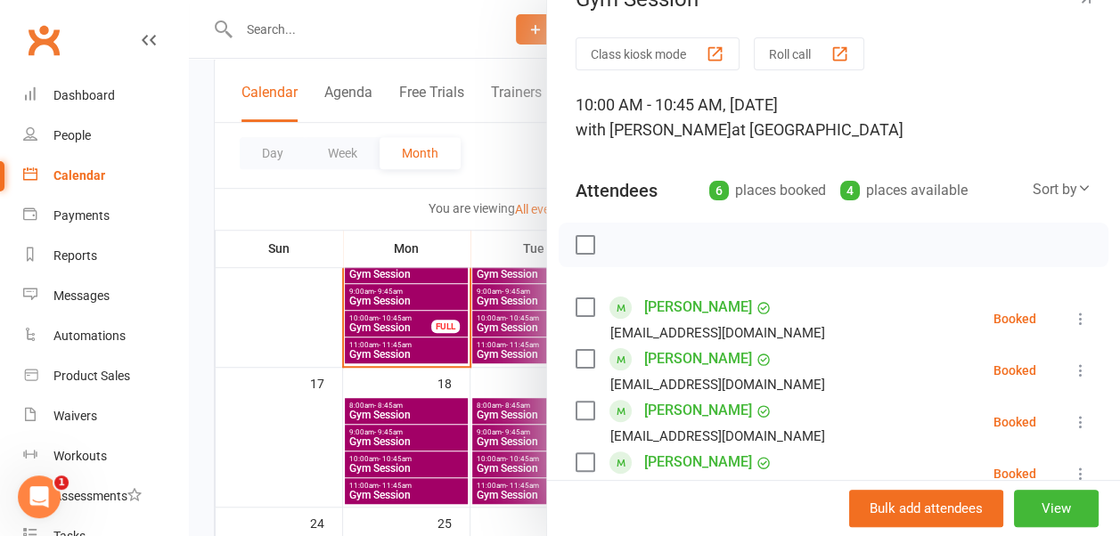
scroll to position [37, 0]
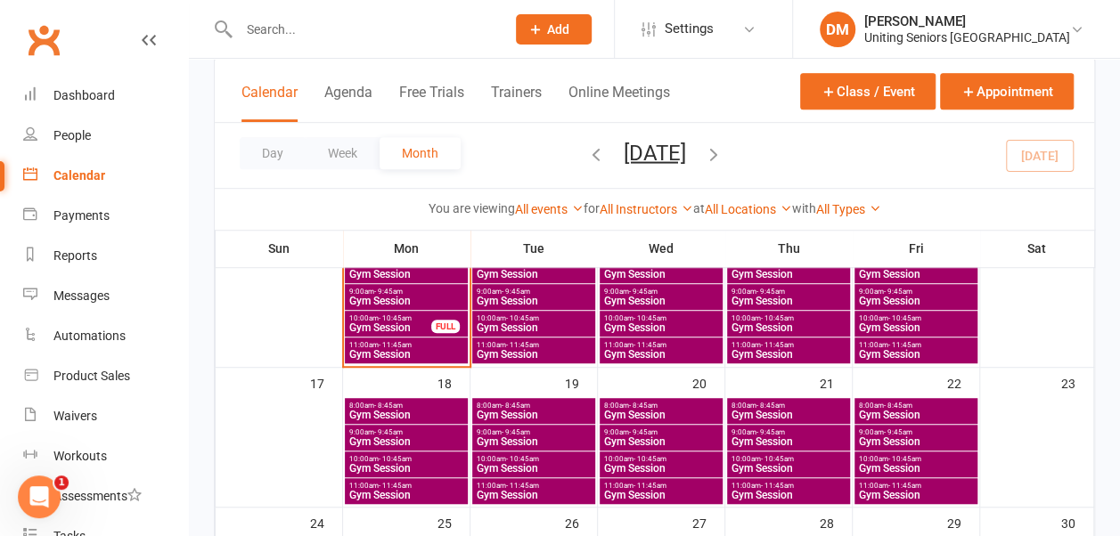
click at [662, 317] on span "- 10:45am" at bounding box center [650, 319] width 33 height 8
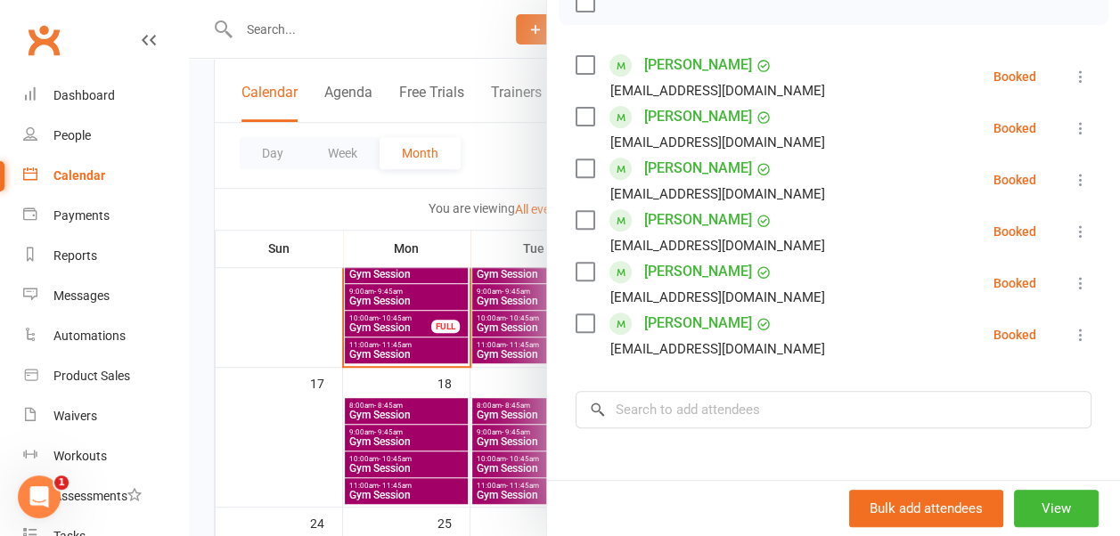
scroll to position [0, 0]
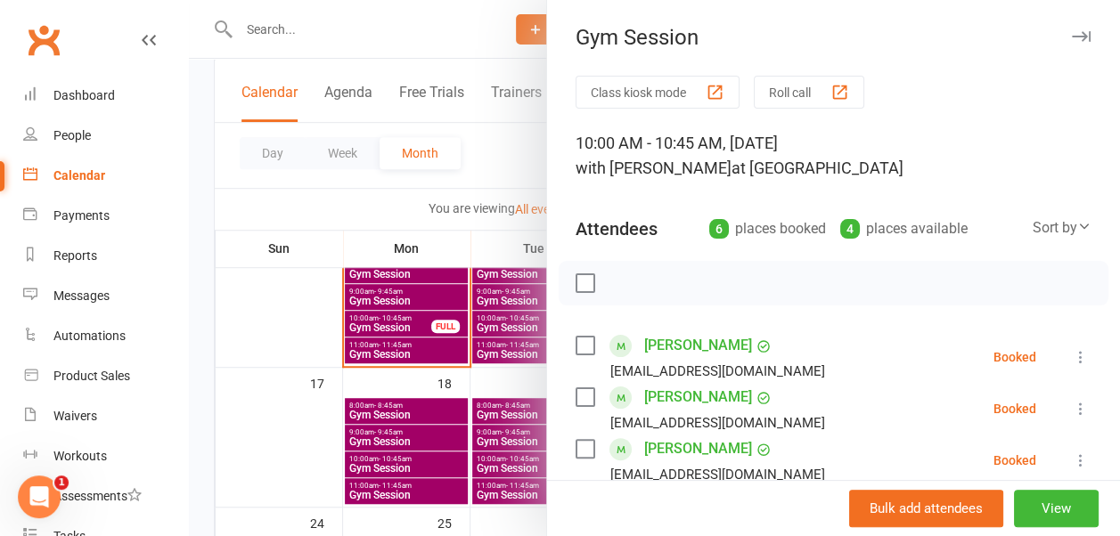
click at [1070, 36] on button "button" at bounding box center [1080, 36] width 21 height 21
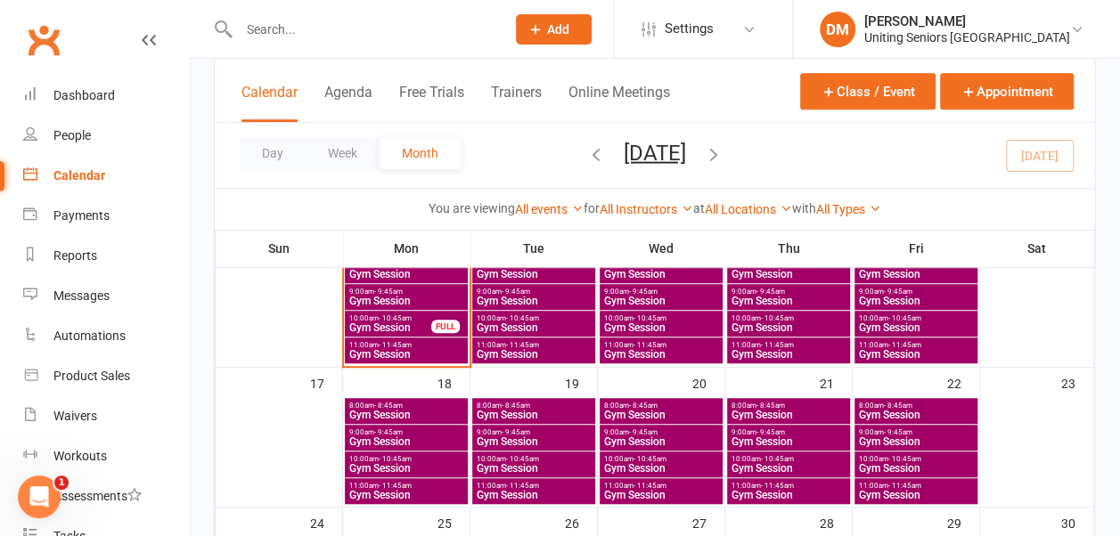
click at [649, 455] on span "- 10:45am" at bounding box center [650, 459] width 33 height 8
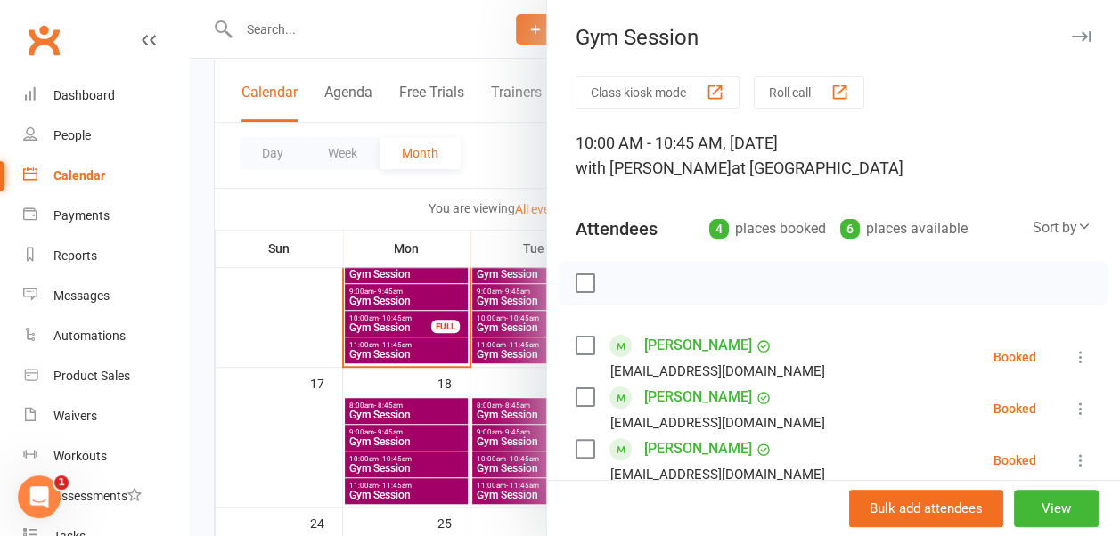
click at [1072, 37] on icon "button" at bounding box center [1081, 36] width 19 height 11
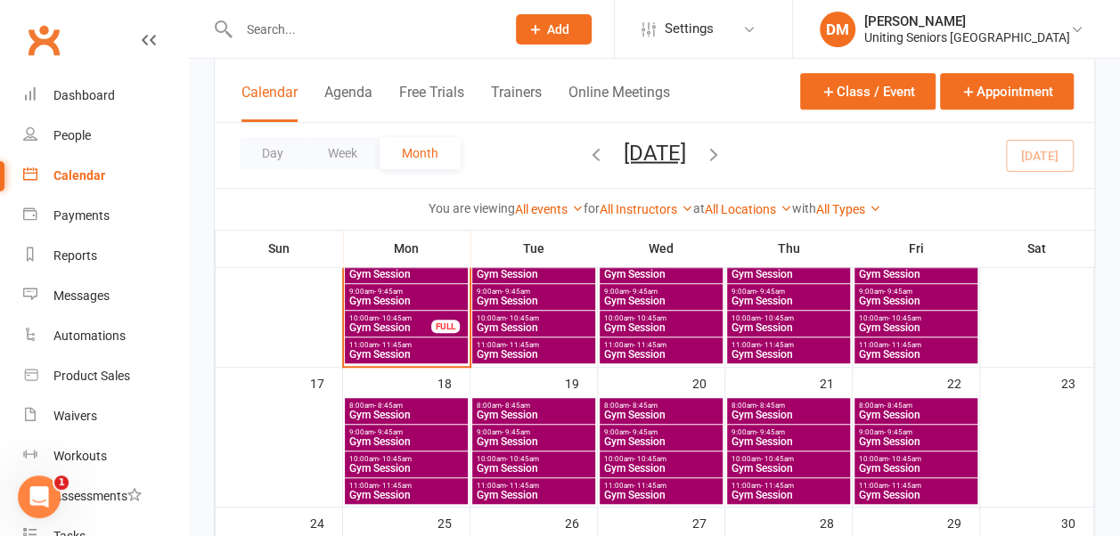
click at [640, 349] on span "Gym Session" at bounding box center [661, 354] width 116 height 11
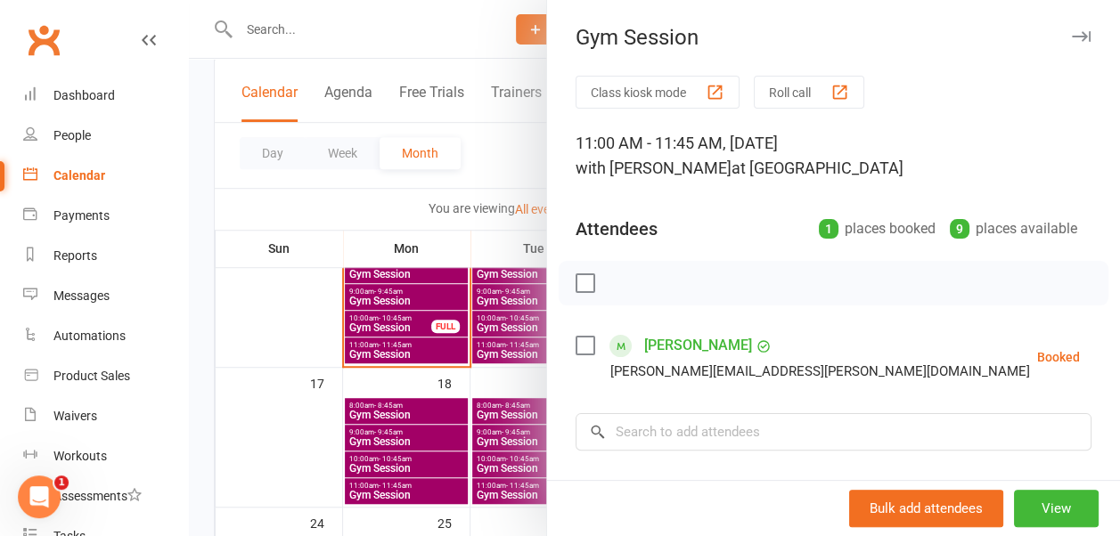
click at [1039, 42] on div "Gym Session" at bounding box center [833, 37] width 573 height 25
click at [1072, 32] on icon "button" at bounding box center [1081, 36] width 19 height 11
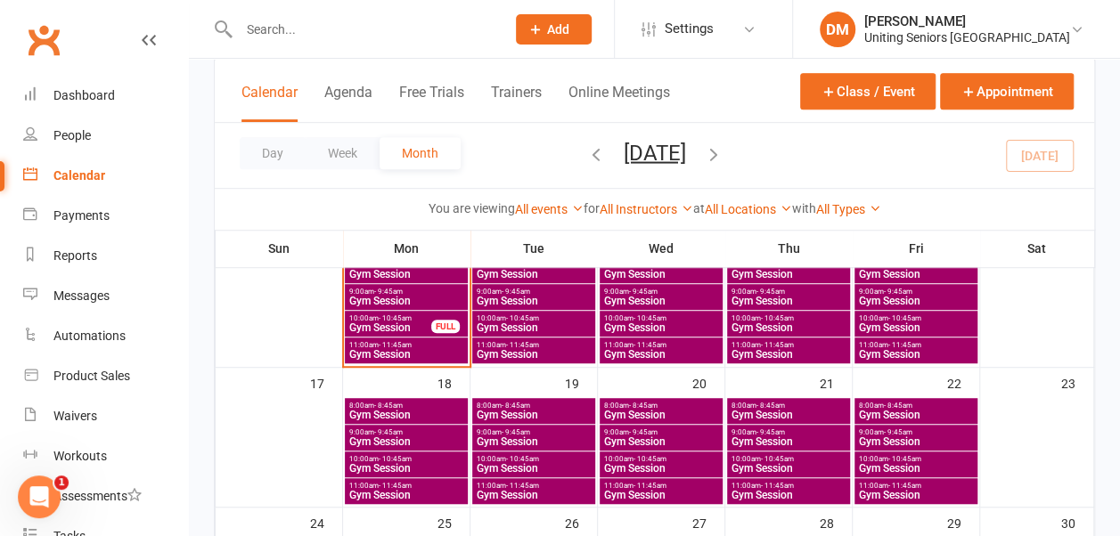
click at [556, 348] on span "11:00am - 11:45am" at bounding box center [534, 345] width 116 height 8
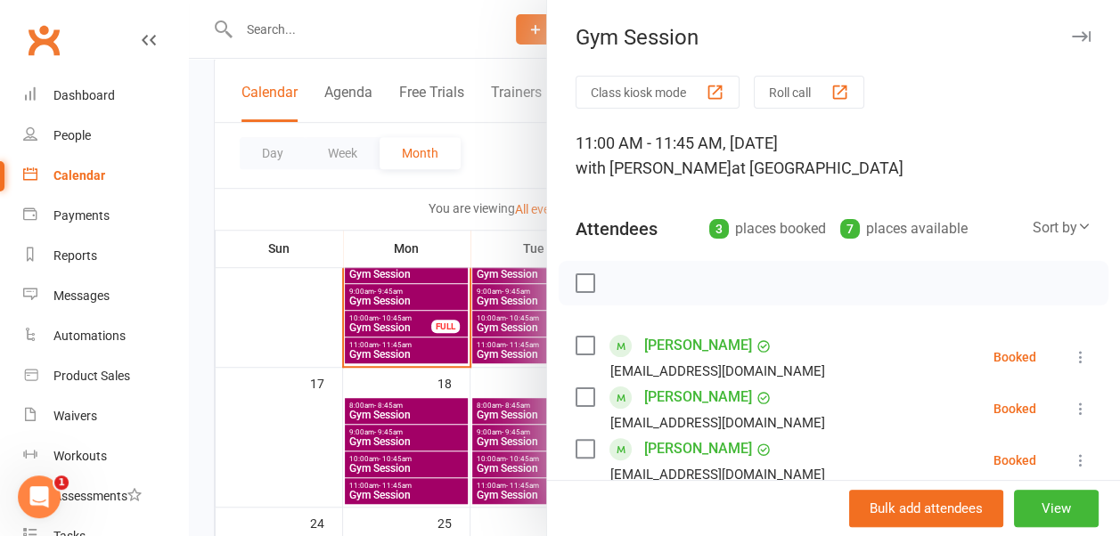
click at [1072, 32] on icon "button" at bounding box center [1081, 36] width 19 height 11
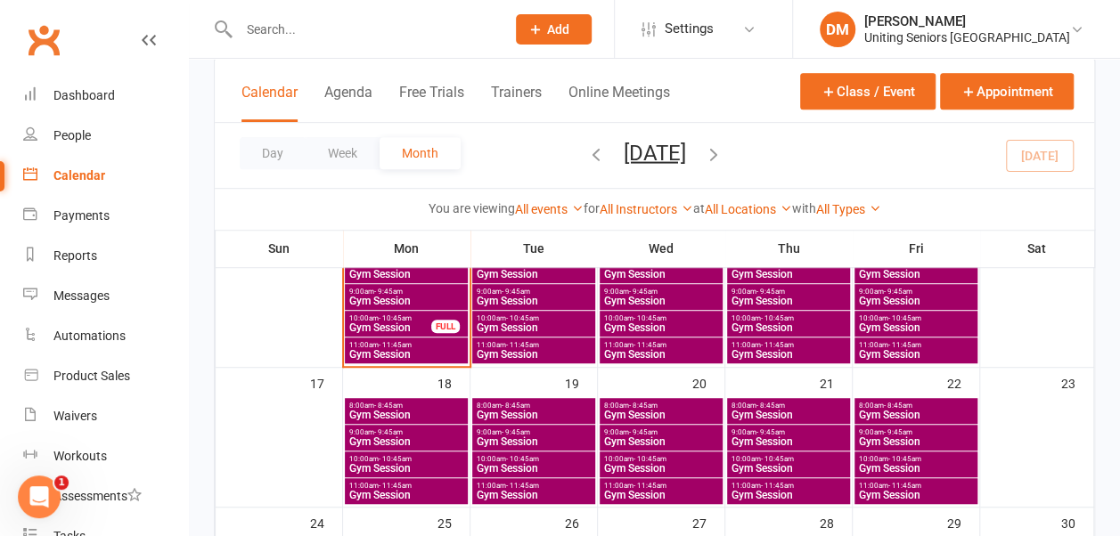
click at [803, 349] on span "Gym Session" at bounding box center [789, 354] width 116 height 11
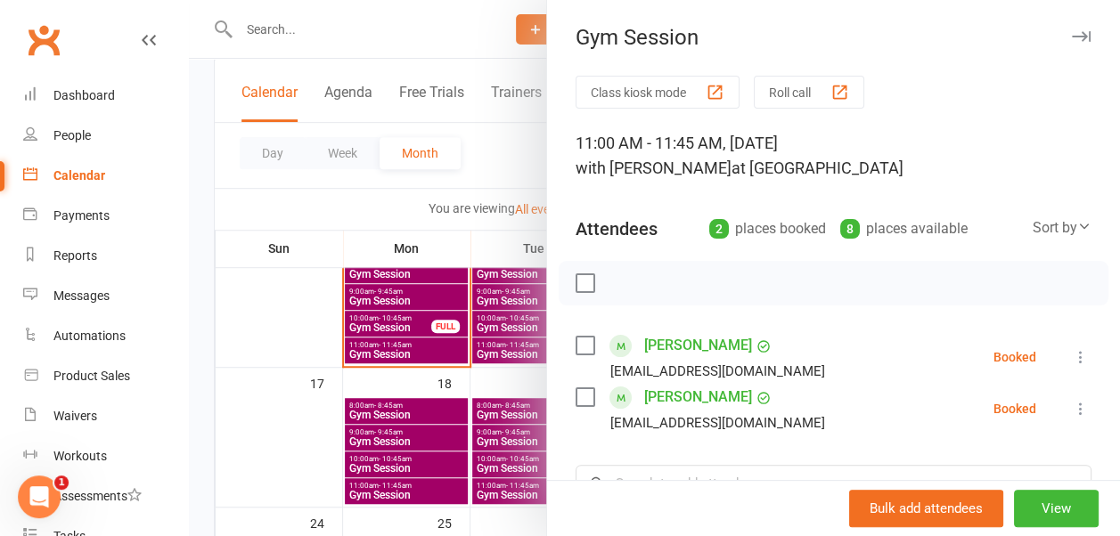
click at [1072, 31] on icon "button" at bounding box center [1081, 36] width 19 height 11
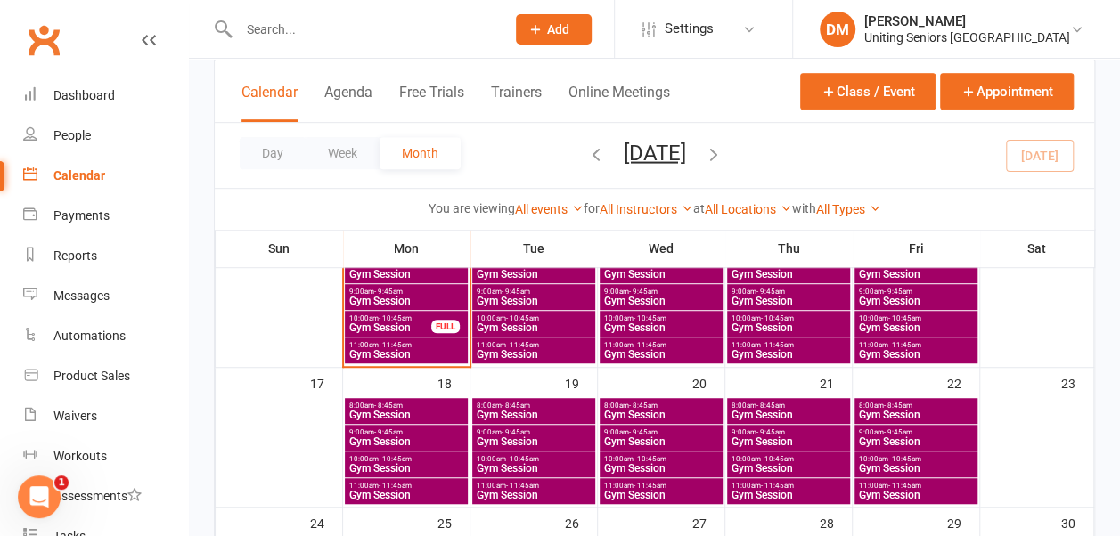
click at [929, 349] on span "Gym Session" at bounding box center [916, 354] width 116 height 11
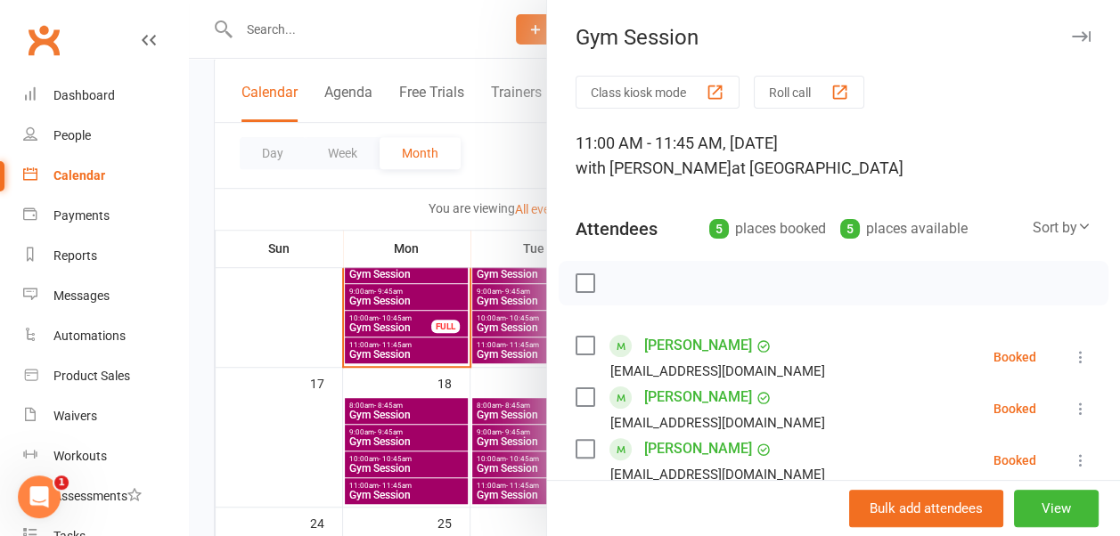
click at [1072, 31] on icon "button" at bounding box center [1081, 36] width 19 height 11
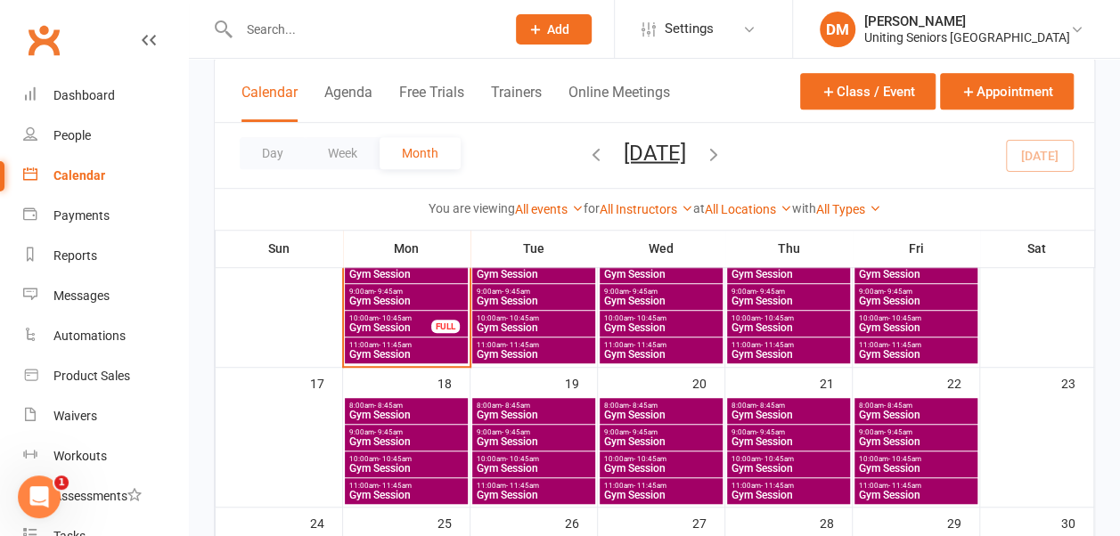
click at [885, 315] on span "10:00am - 10:45am" at bounding box center [916, 319] width 116 height 8
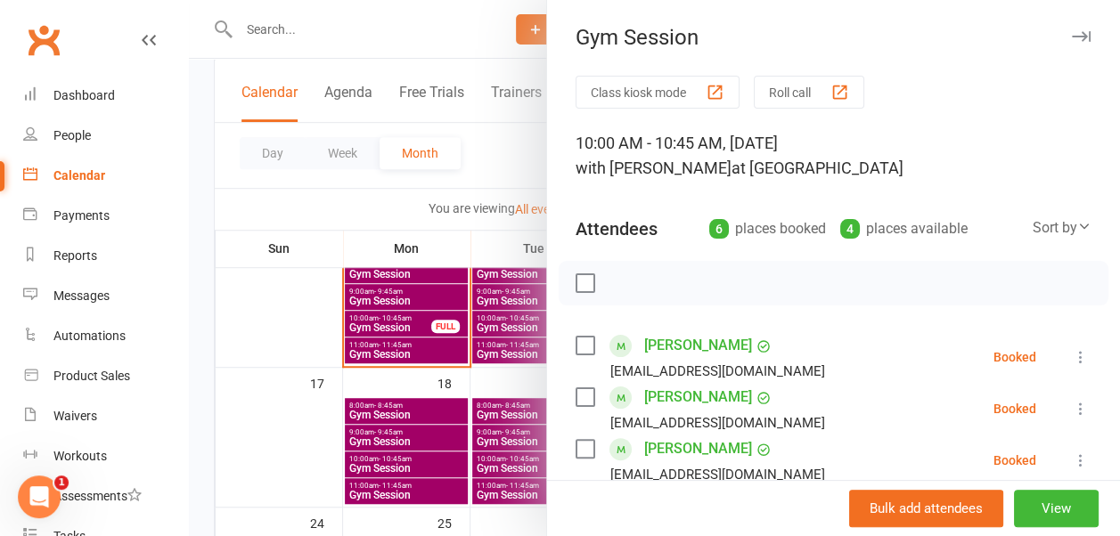
click at [1041, 37] on div "Gym Session" at bounding box center [833, 37] width 573 height 25
click at [1072, 37] on icon "button" at bounding box center [1081, 36] width 19 height 11
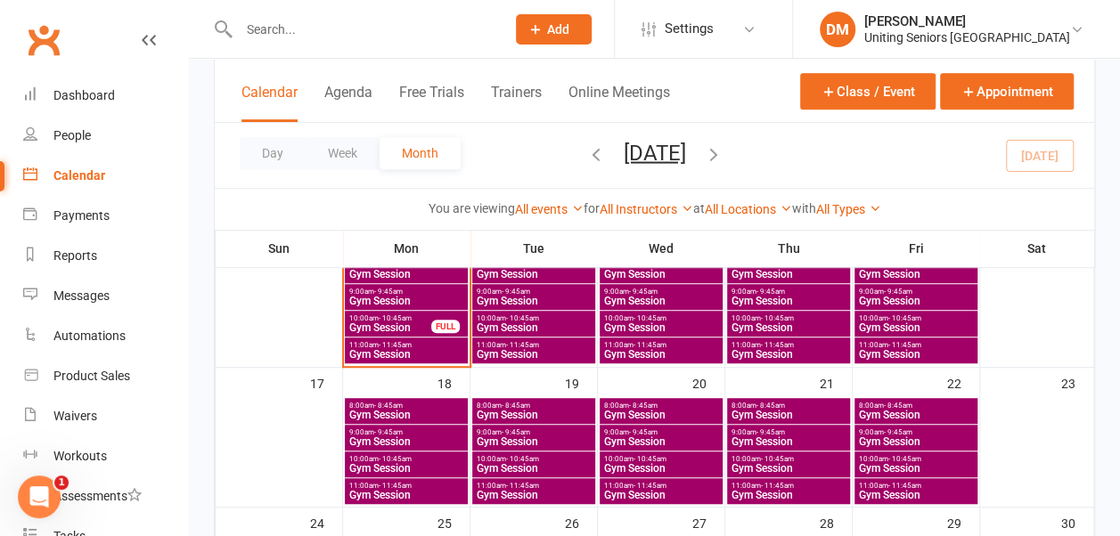
click at [823, 288] on span "9:00am - 9:45am" at bounding box center [789, 292] width 116 height 8
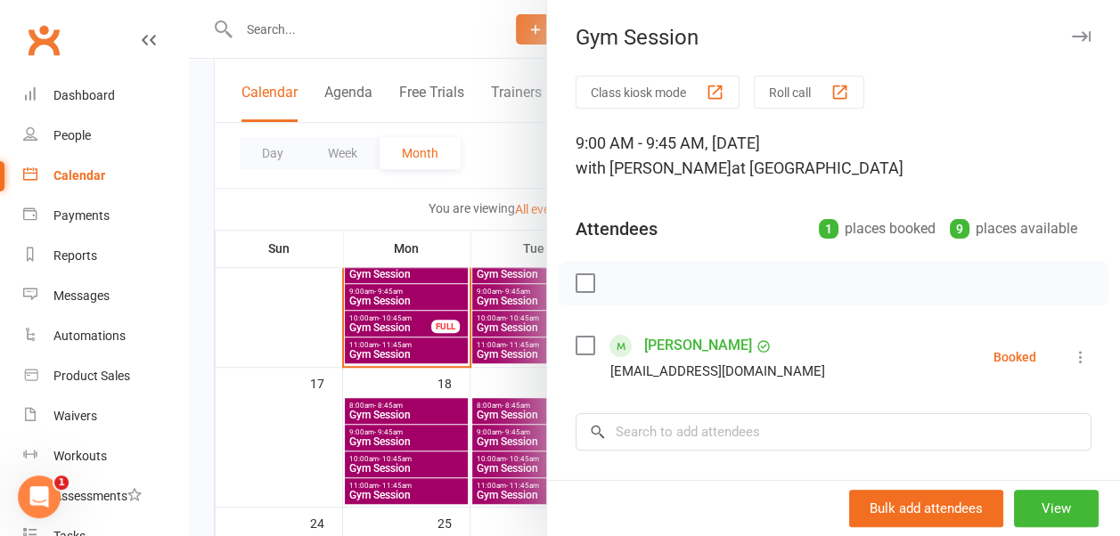
click at [1072, 34] on icon "button" at bounding box center [1081, 36] width 19 height 11
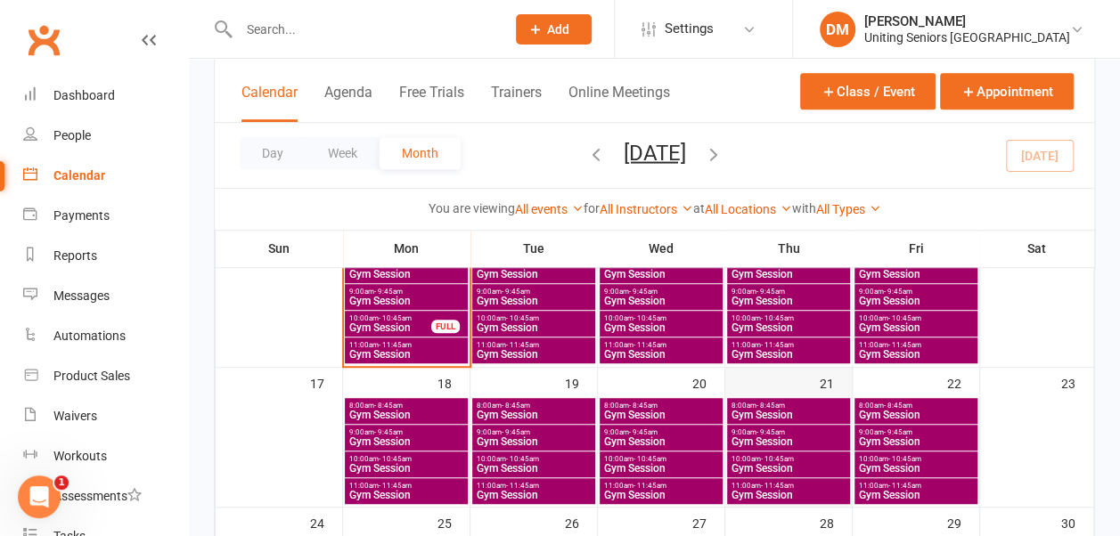
scroll to position [372, 0]
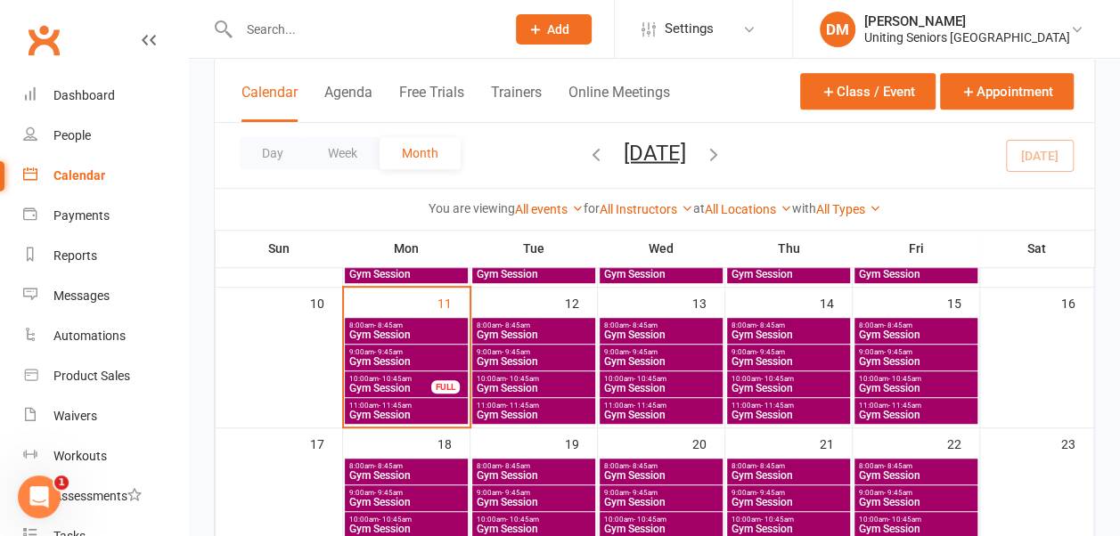
click at [801, 324] on span "8:00am - 8:45am" at bounding box center [789, 326] width 116 height 8
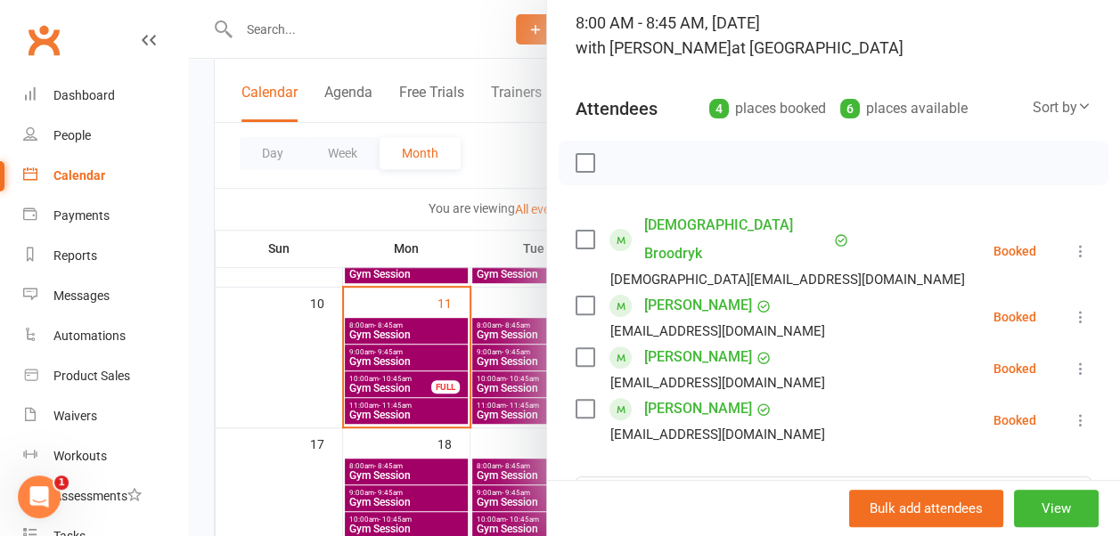
scroll to position [0, 0]
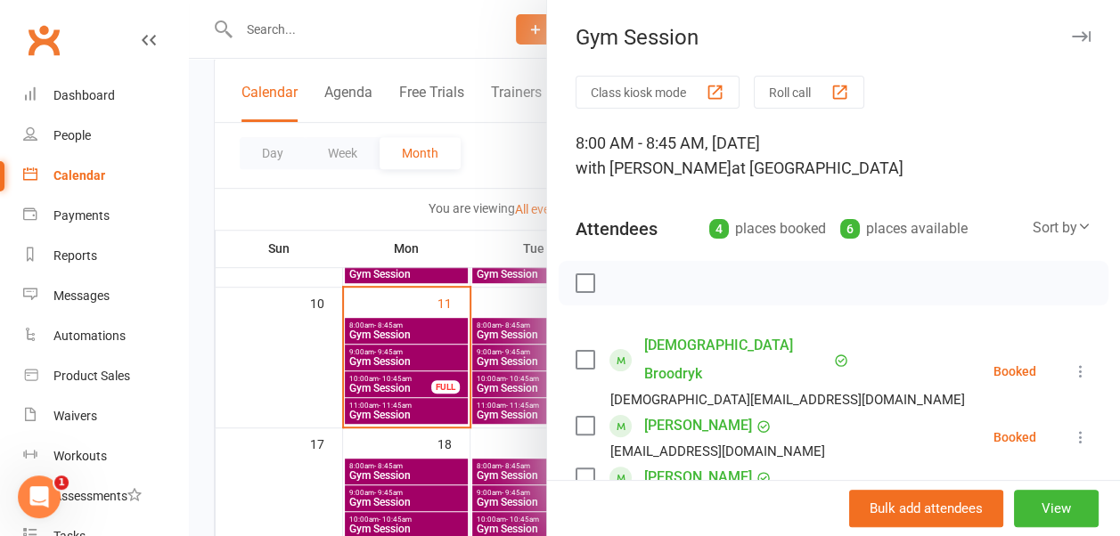
click at [1072, 32] on icon "button" at bounding box center [1081, 36] width 19 height 11
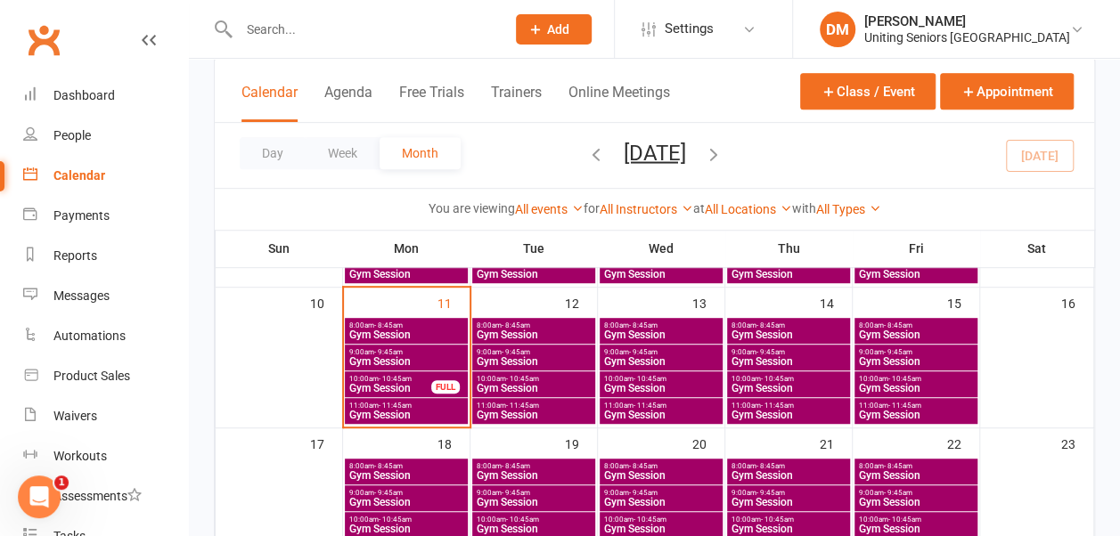
click at [488, 330] on span "Gym Session" at bounding box center [534, 335] width 116 height 11
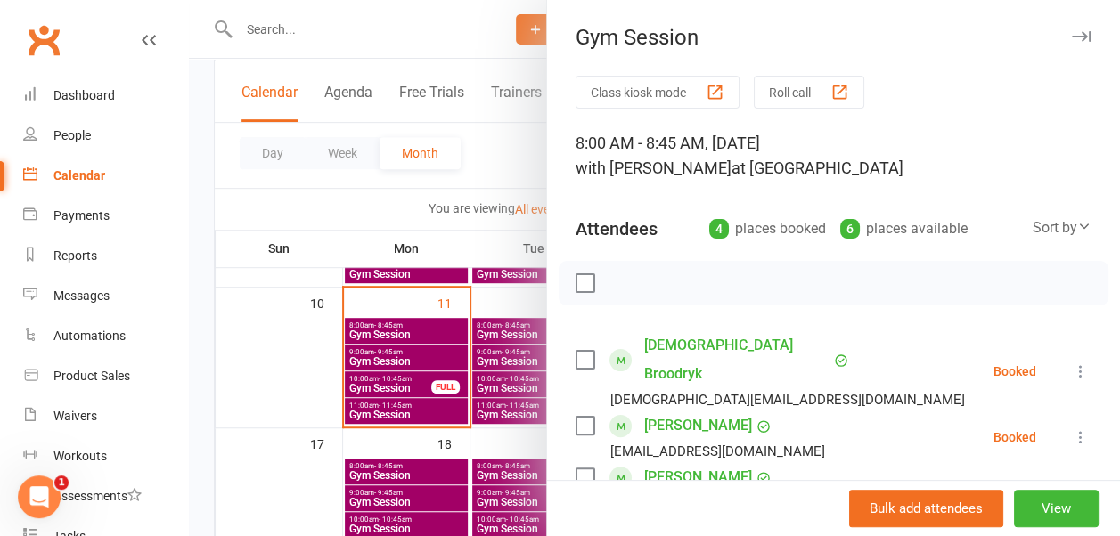
click at [1072, 31] on icon "button" at bounding box center [1081, 36] width 19 height 11
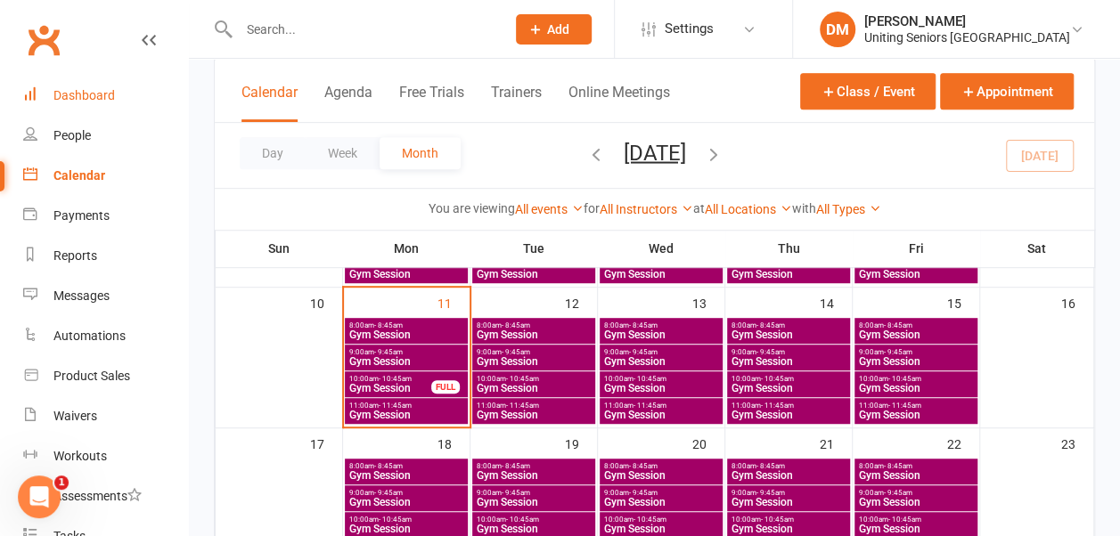
click at [87, 91] on div "Dashboard" at bounding box center [83, 95] width 61 height 14
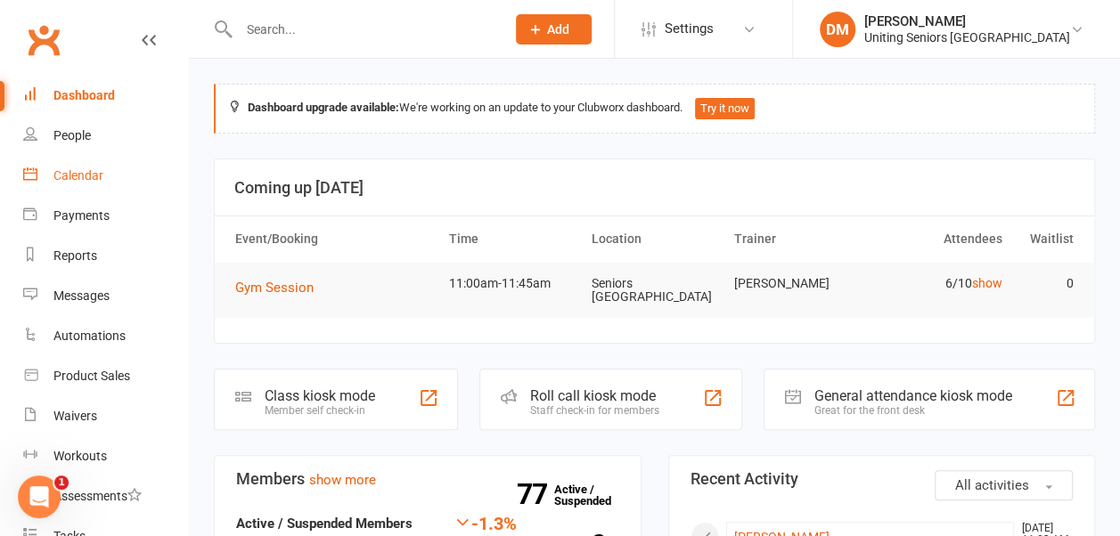
click at [78, 172] on div "Calendar" at bounding box center [78, 175] width 50 height 14
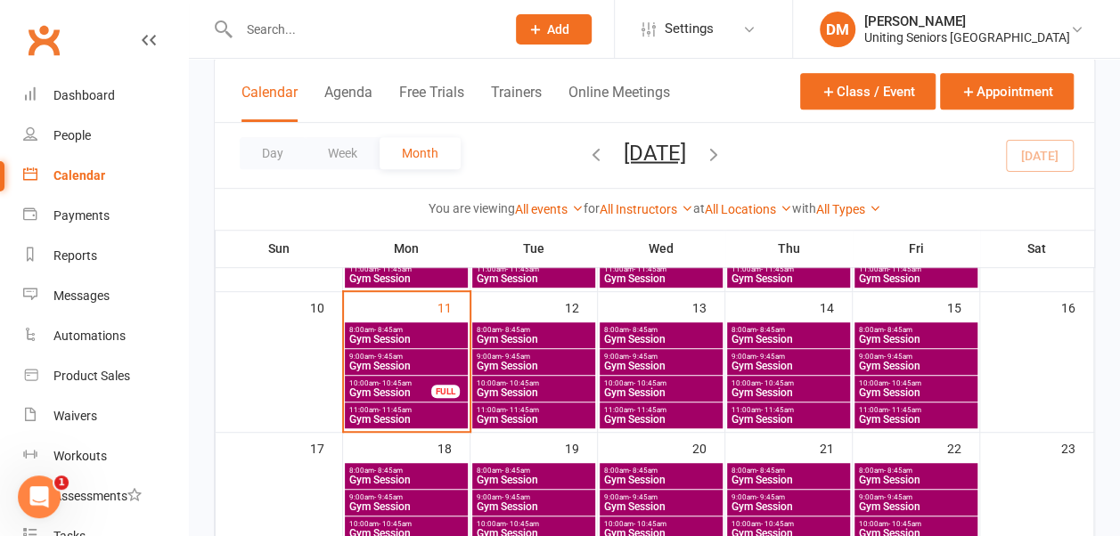
scroll to position [366, 0]
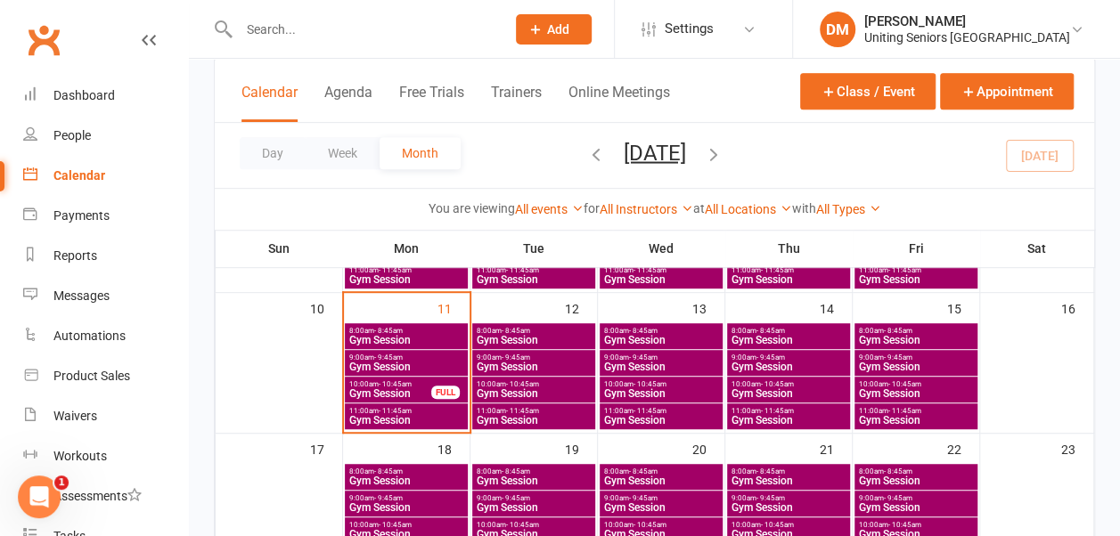
click at [615, 415] on span "Gym Session" at bounding box center [661, 420] width 116 height 11
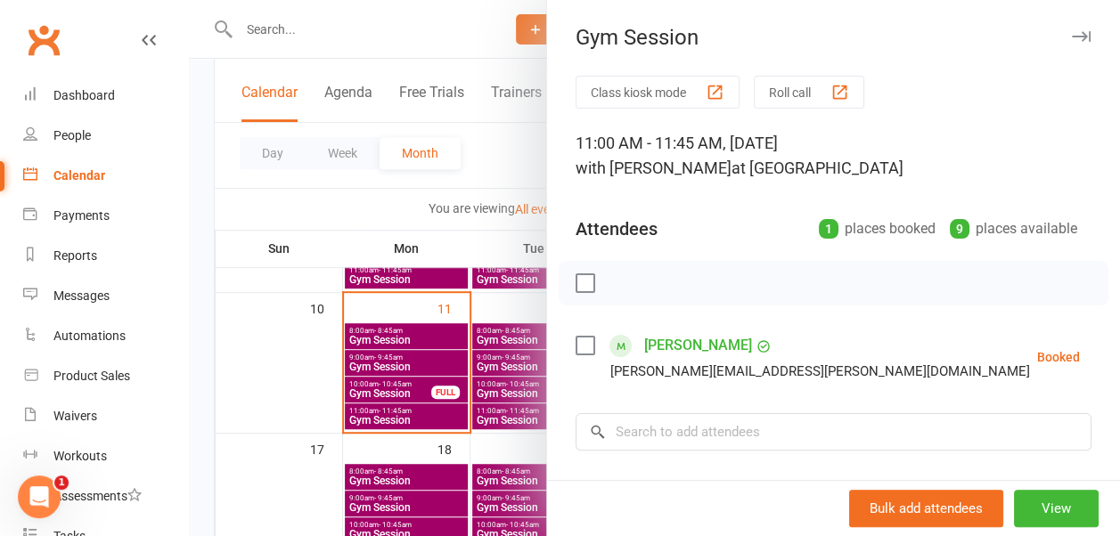
click at [1072, 35] on icon "button" at bounding box center [1081, 36] width 19 height 11
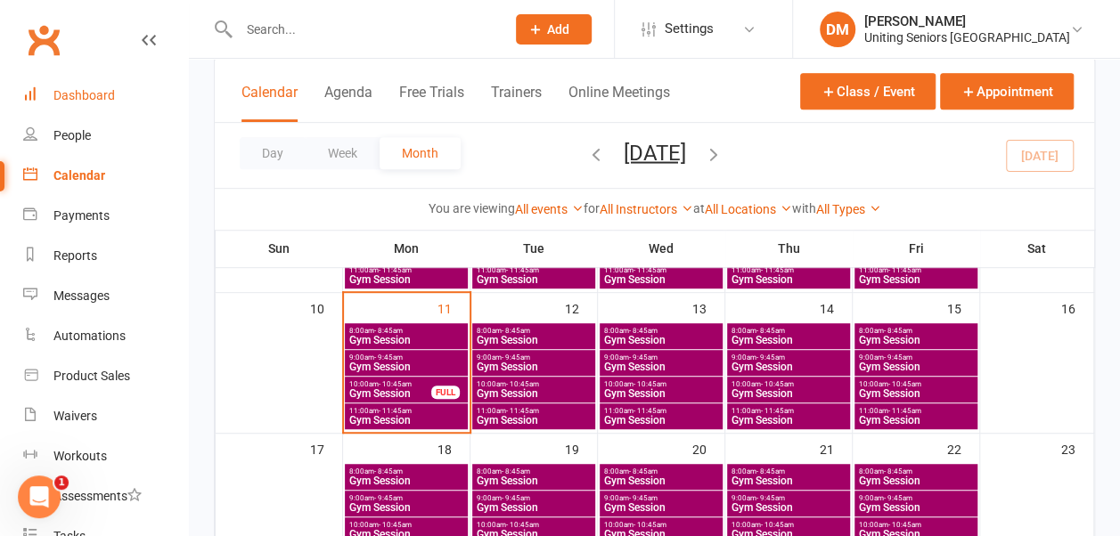
click at [68, 86] on link "Dashboard" at bounding box center [105, 96] width 165 height 40
